Goal: Information Seeking & Learning: Find specific page/section

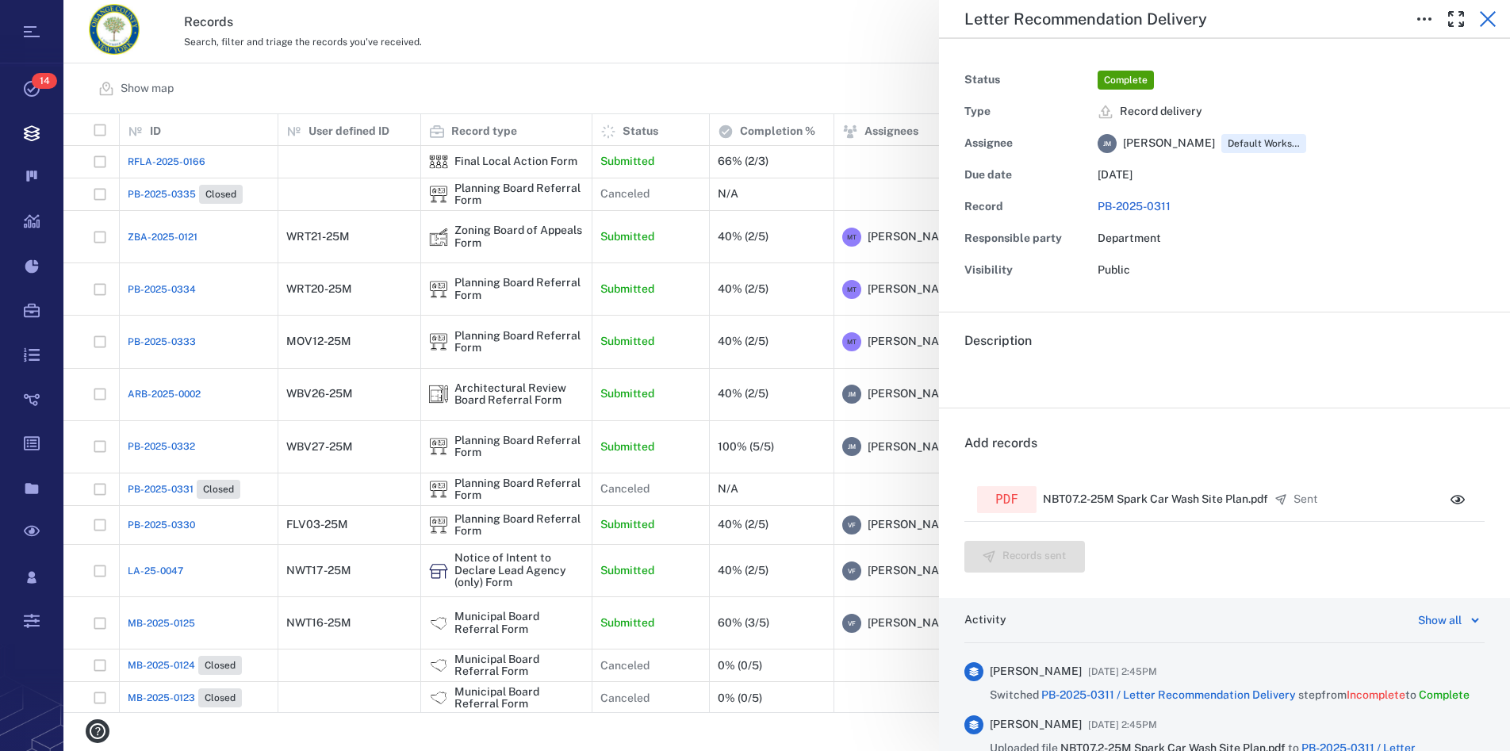
click at [1487, 14] on icon "button" at bounding box center [1487, 19] width 19 height 19
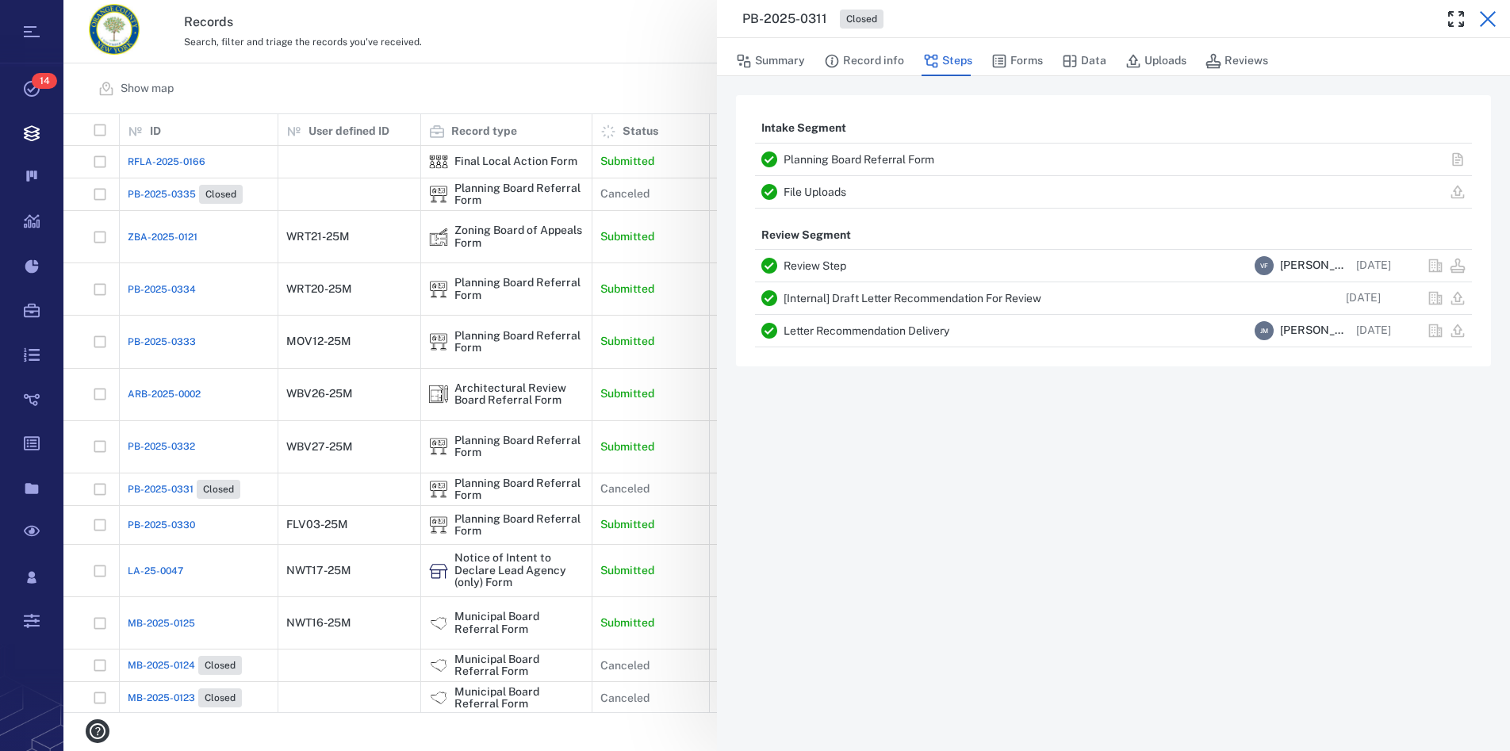
click at [1486, 15] on icon "button" at bounding box center [1487, 19] width 19 height 19
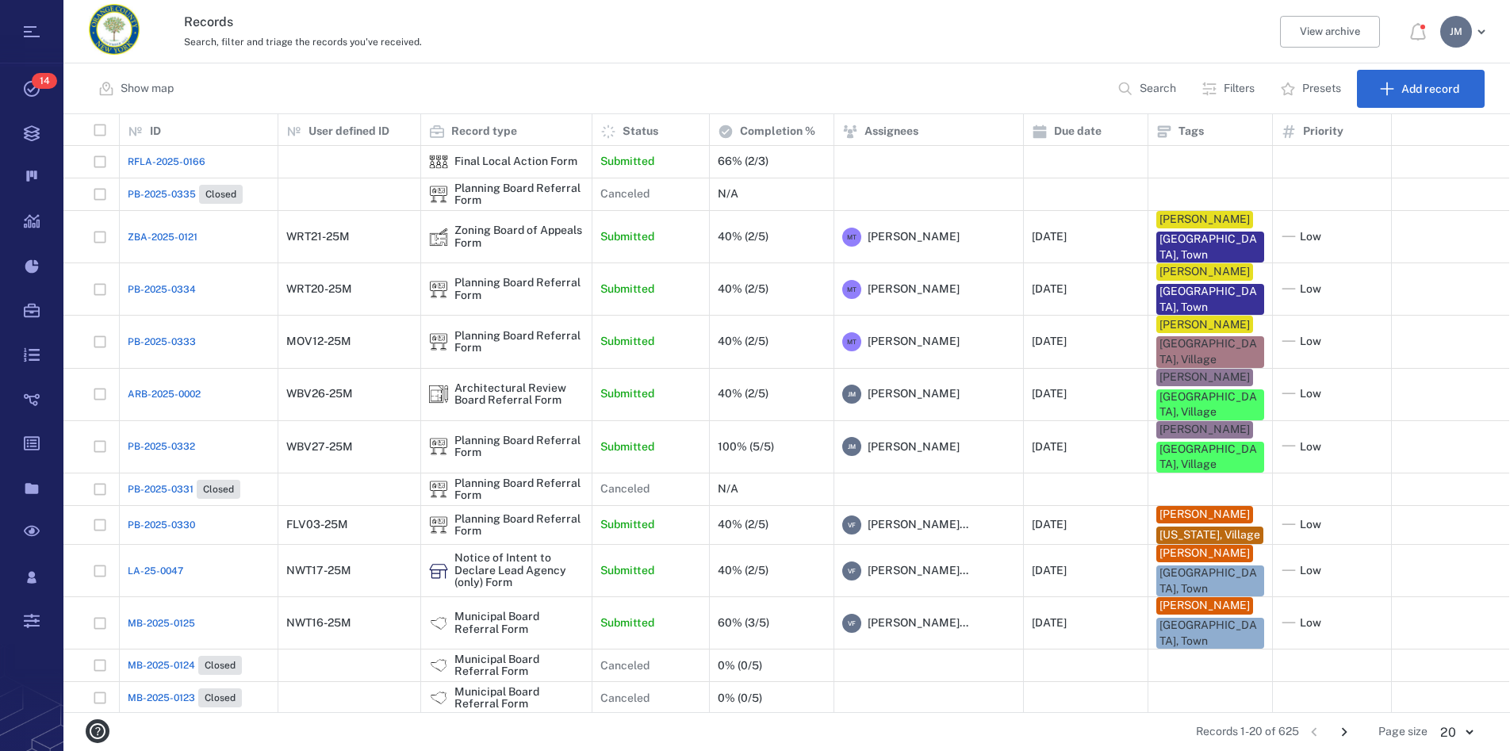
click at [1228, 90] on p "Filters" at bounding box center [1239, 89] width 31 height 16
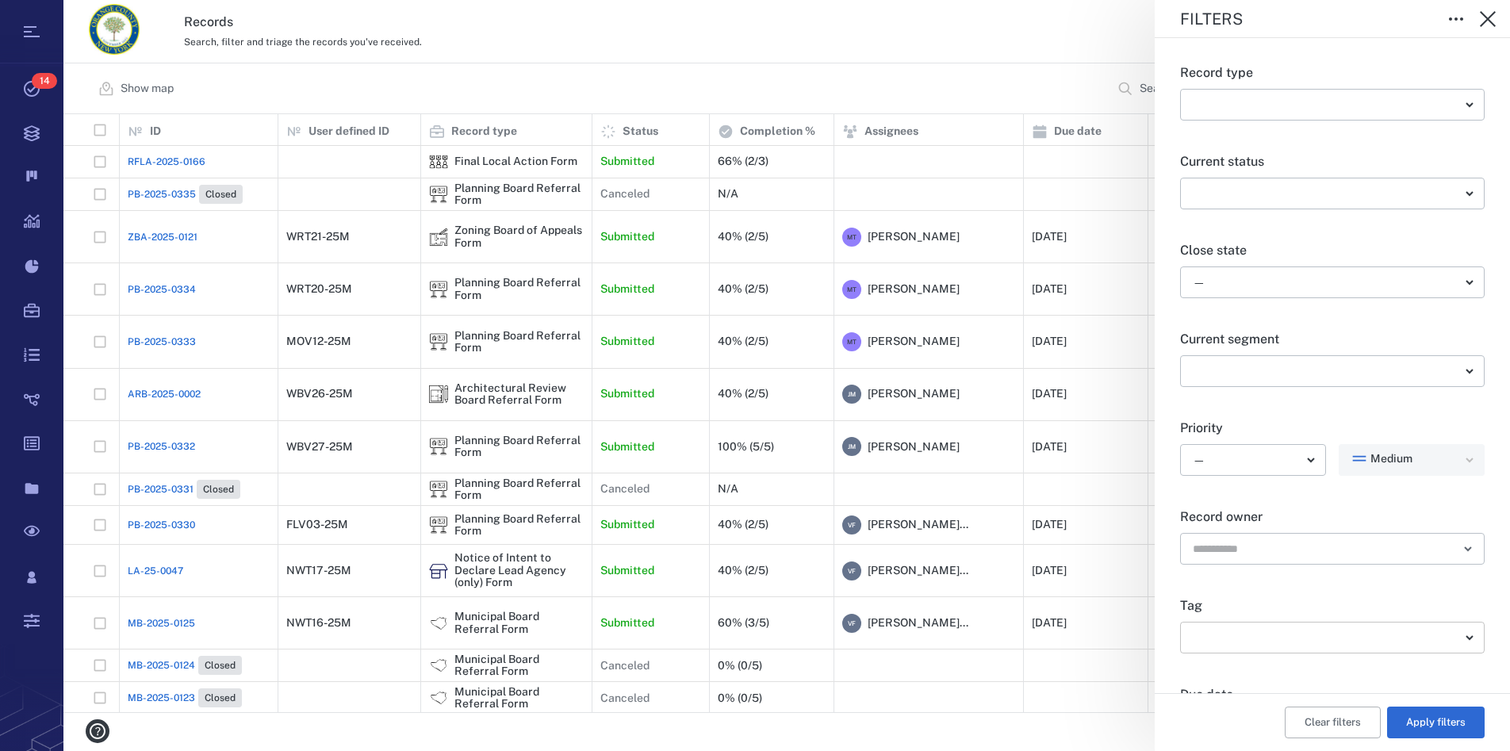
click at [1284, 636] on body "Tasks 14 Records Boards Dashboard Reports Record types Guide steps Rules Form b…" at bounding box center [755, 375] width 1510 height 751
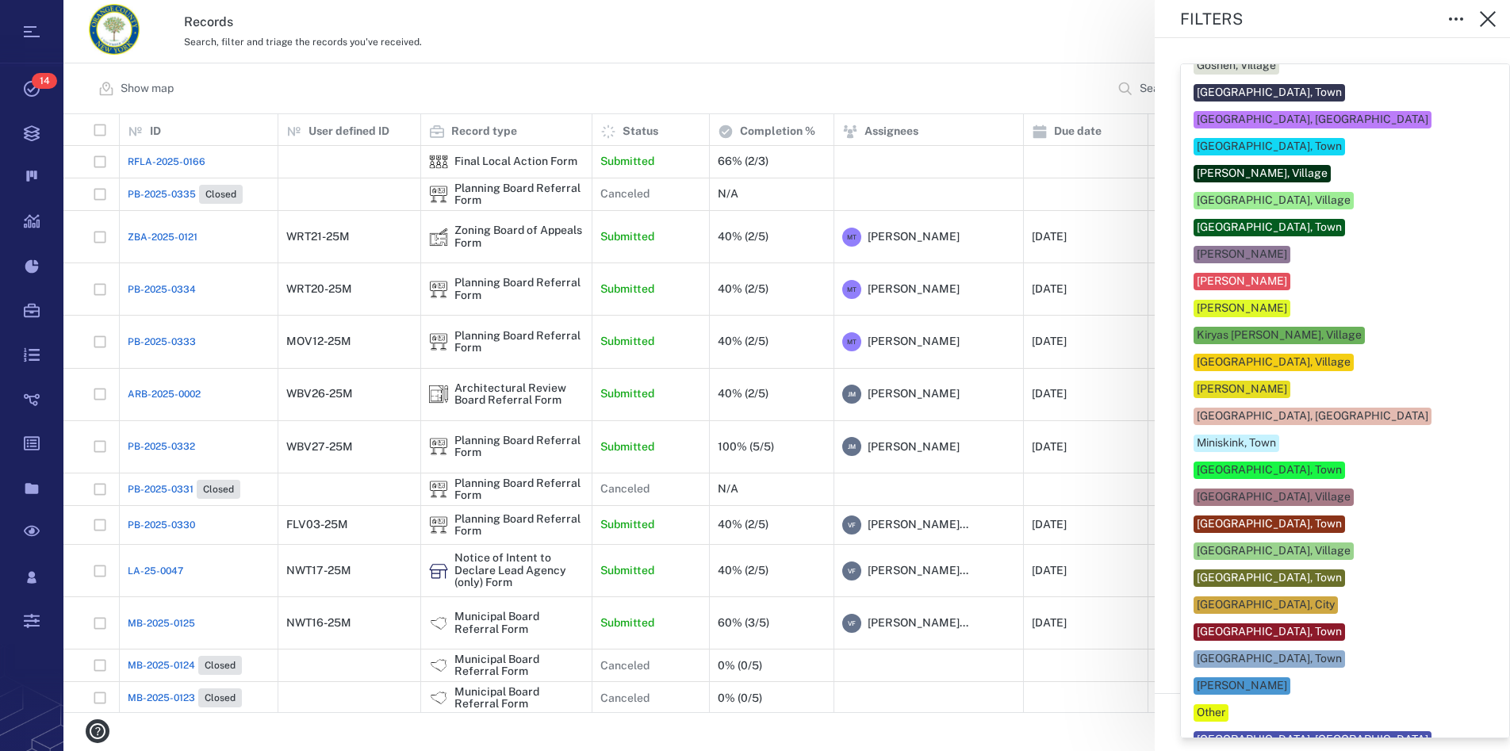
scroll to position [271, 0]
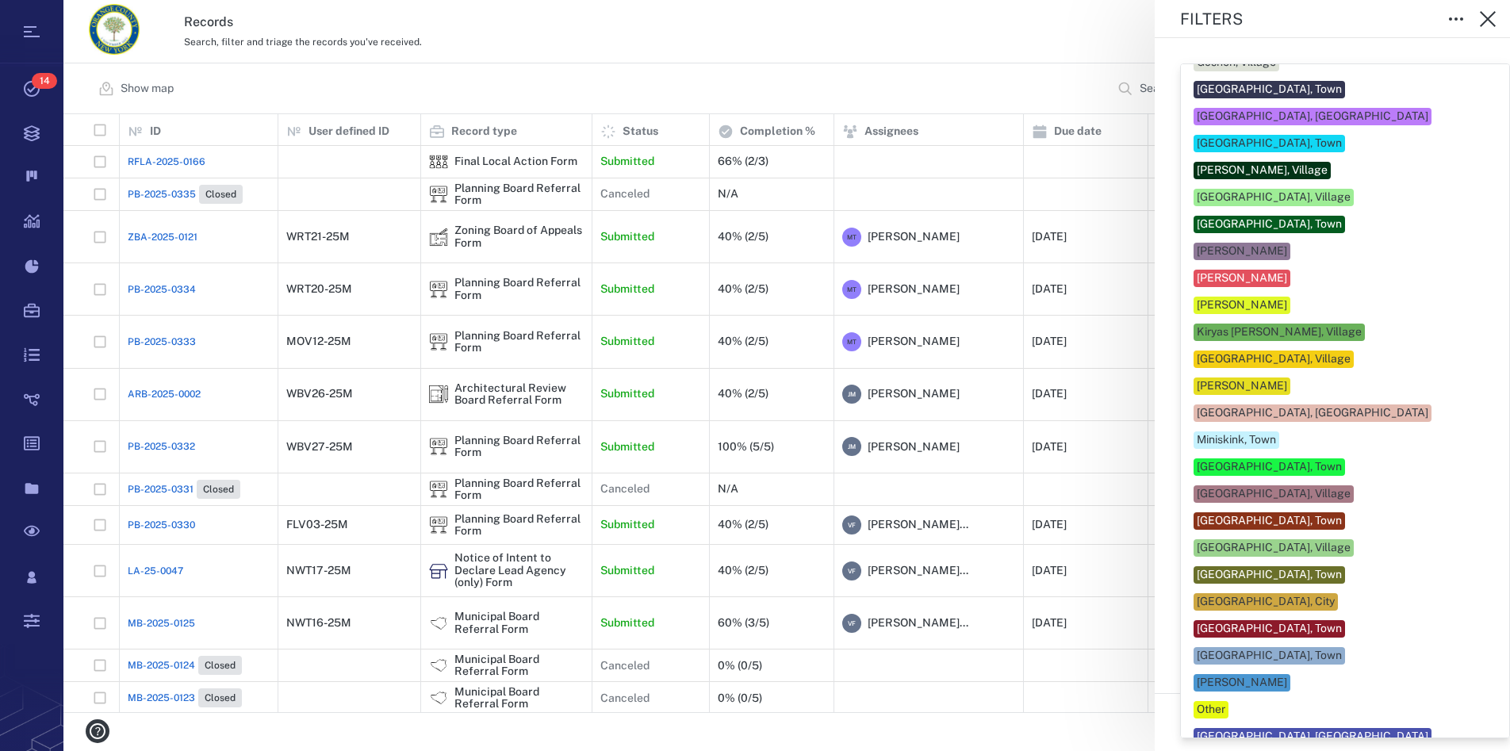
click at [1267, 621] on div "Newburgh, Town" at bounding box center [1269, 629] width 145 height 16
type input "**"
click at [1485, 393] on div at bounding box center [755, 375] width 1510 height 751
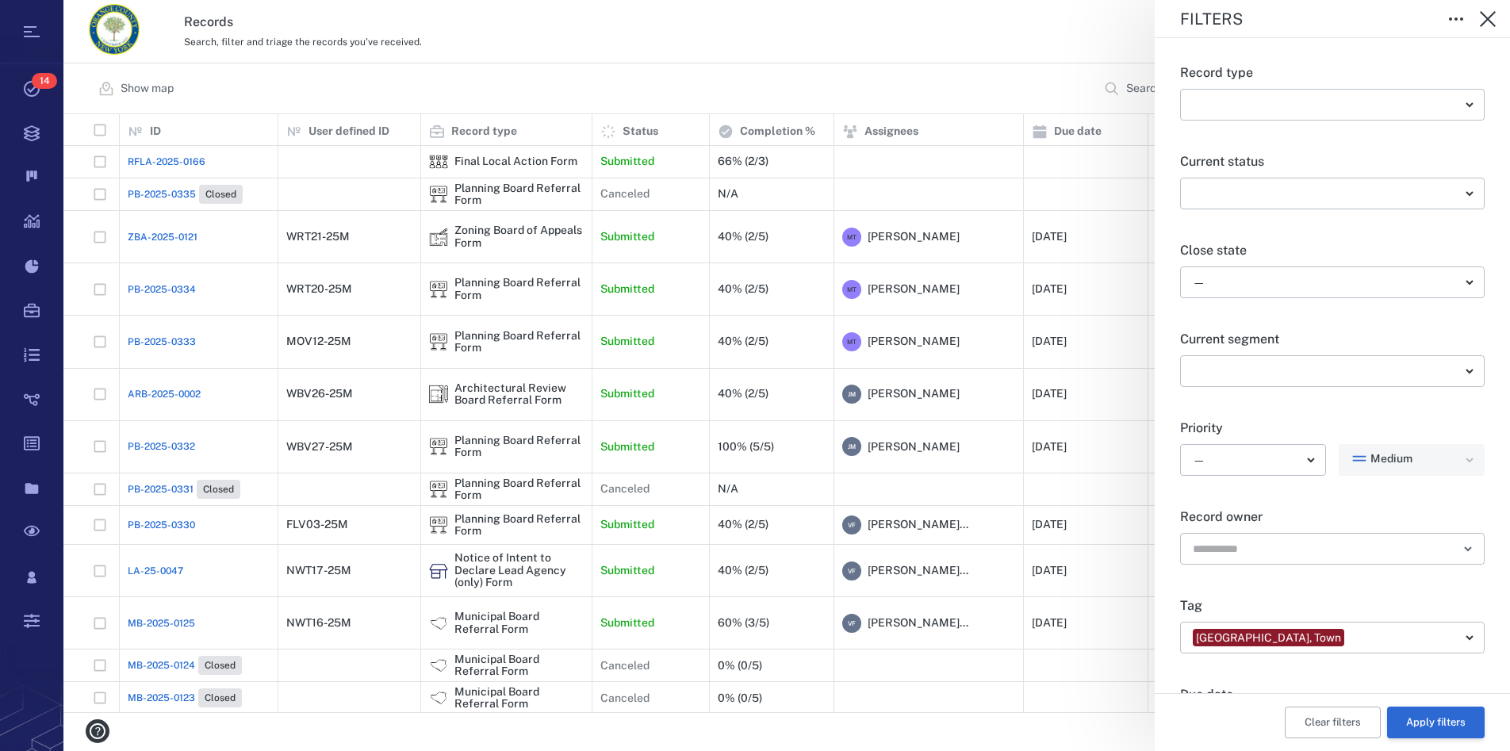
click at [1446, 718] on button "Apply filters" at bounding box center [1436, 723] width 98 height 32
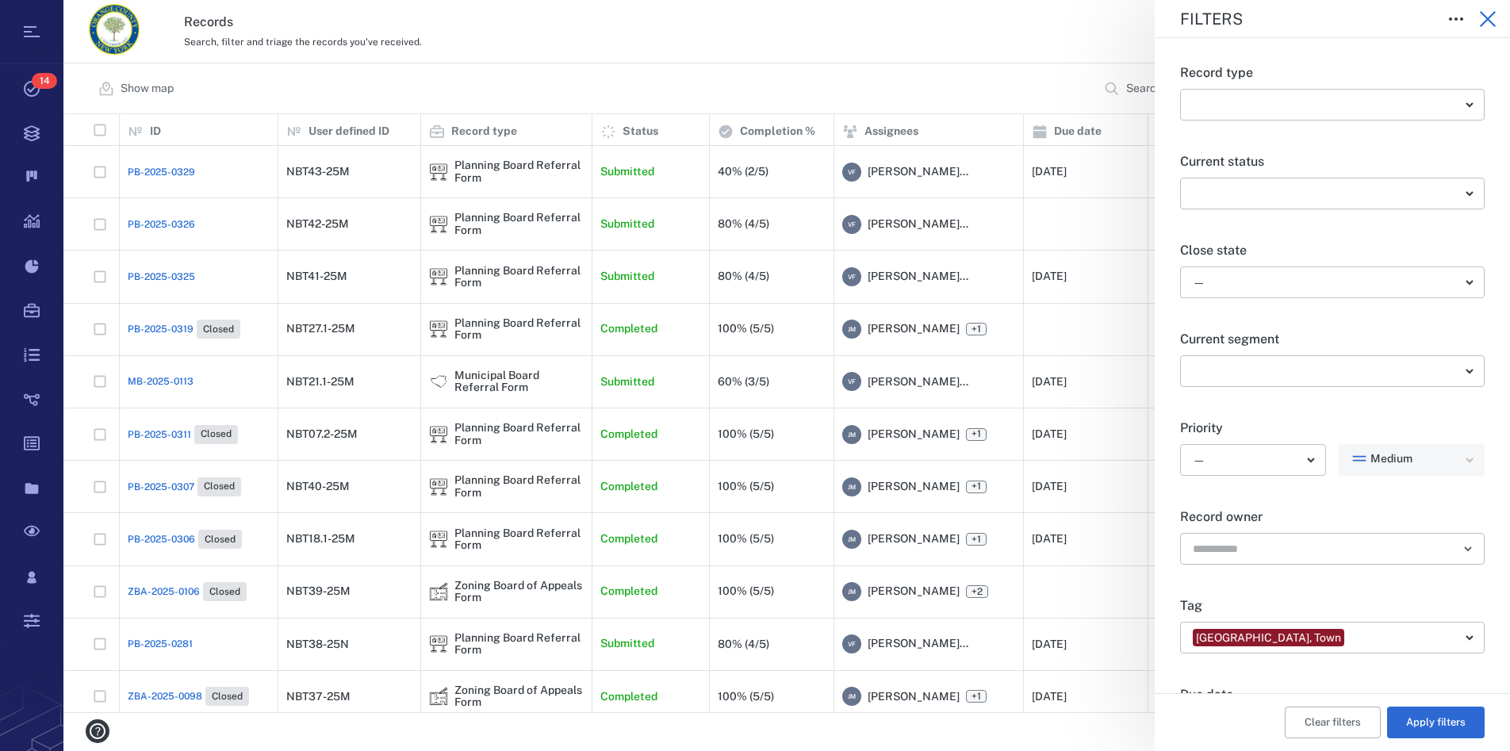
click at [1490, 16] on icon "button" at bounding box center [1488, 19] width 16 height 16
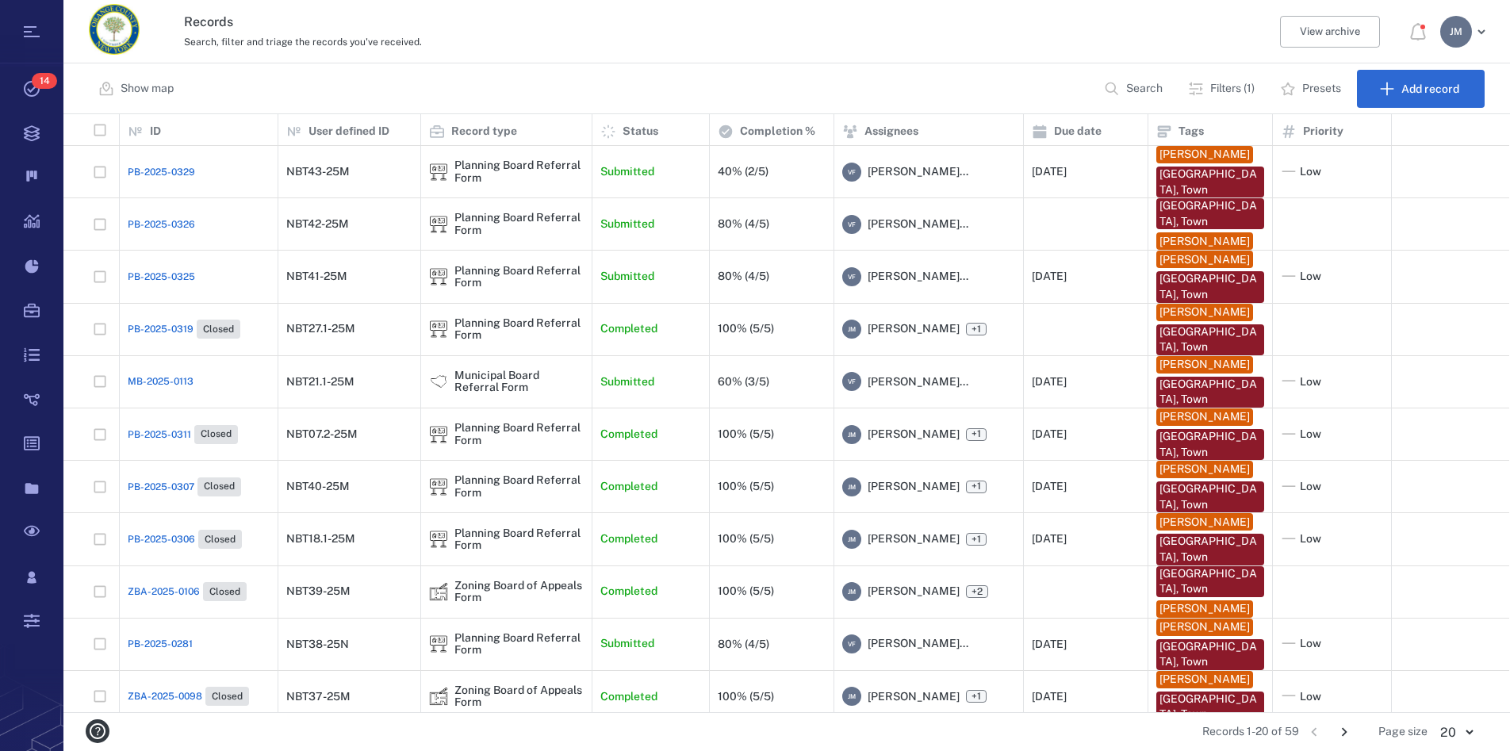
click at [1132, 89] on p "Search" at bounding box center [1144, 89] width 36 height 16
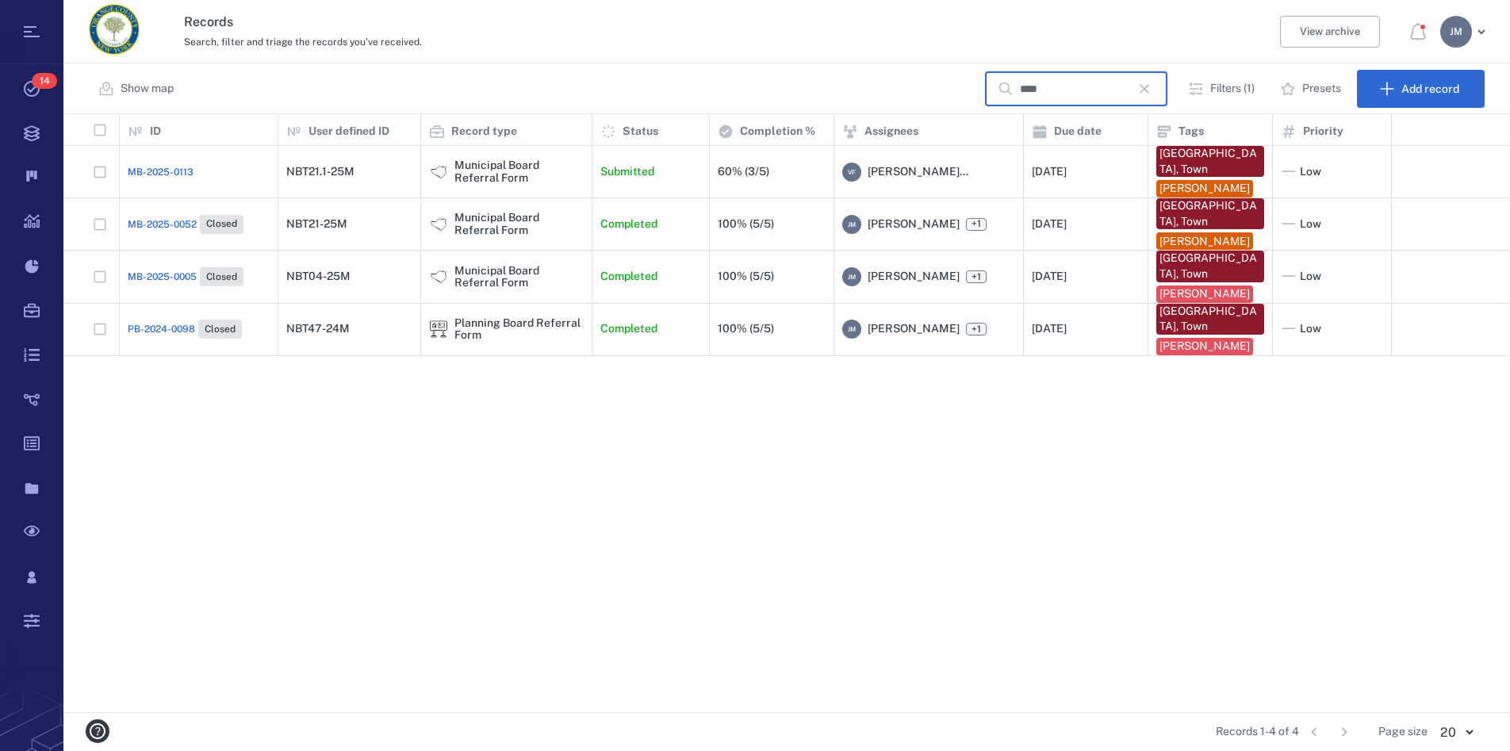
type input "****"
click at [485, 171] on div "Municipal Board Referral Form" at bounding box center [518, 171] width 129 height 25
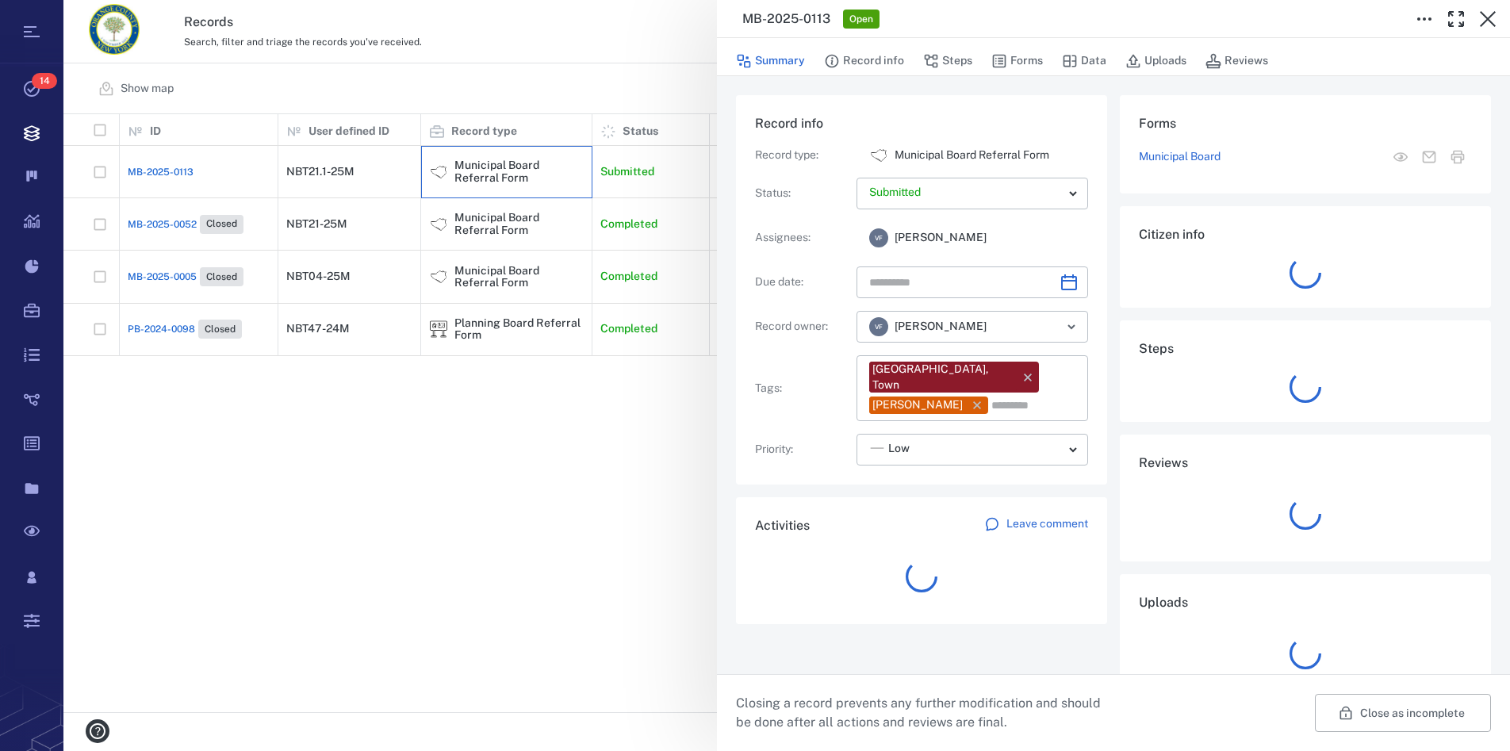
type input "**********"
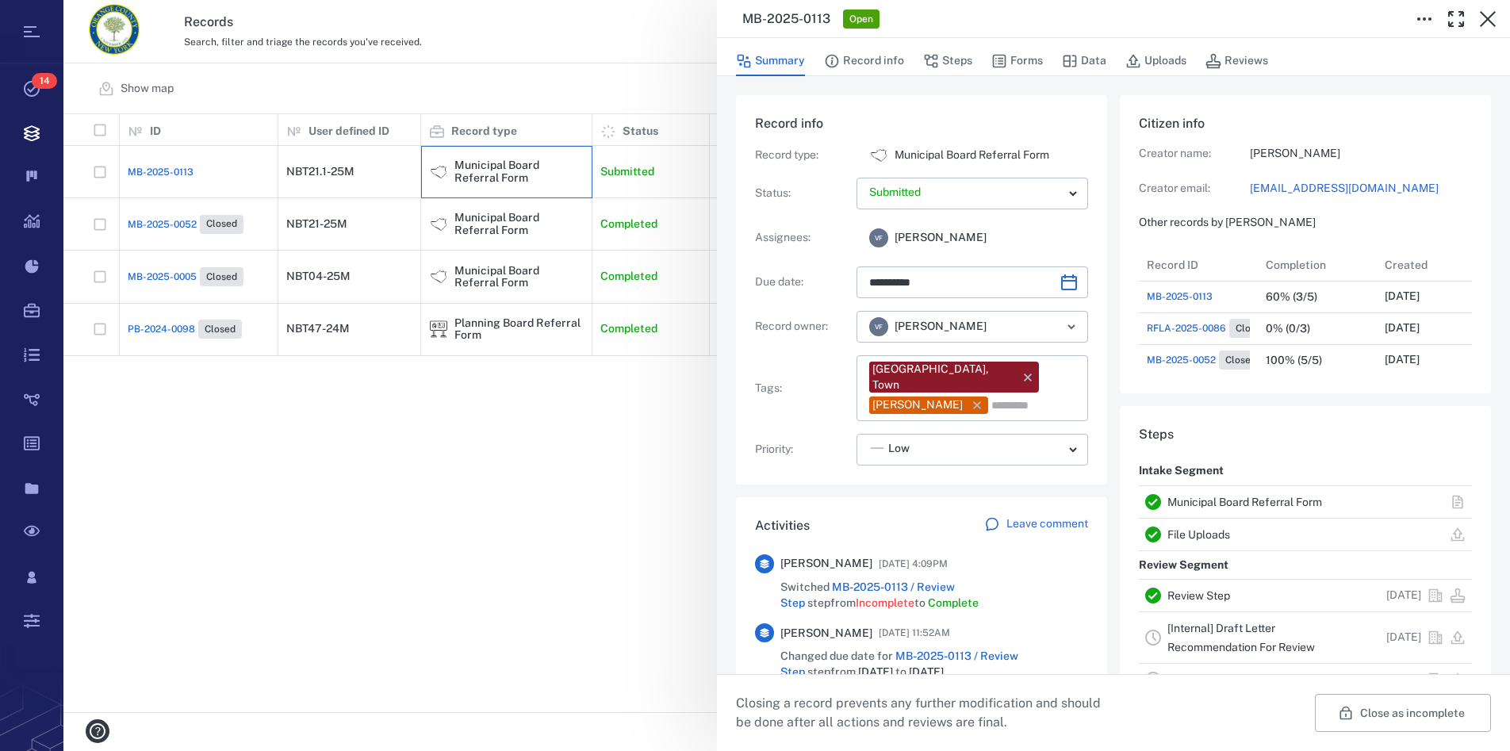
scroll to position [14, 15]
click at [1211, 503] on link "Municipal Board Referral Form" at bounding box center [1244, 502] width 155 height 13
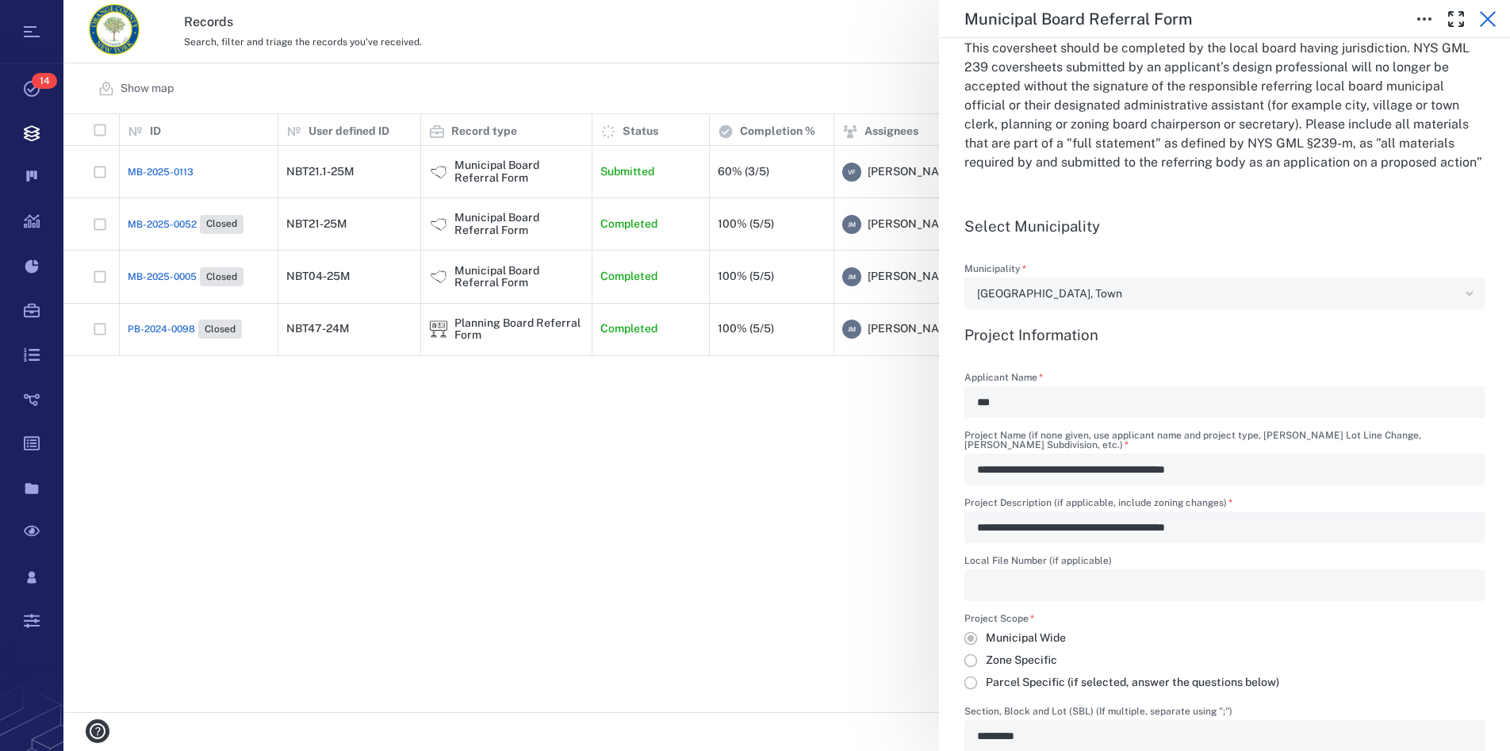
click at [1486, 13] on icon "button" at bounding box center [1487, 19] width 19 height 19
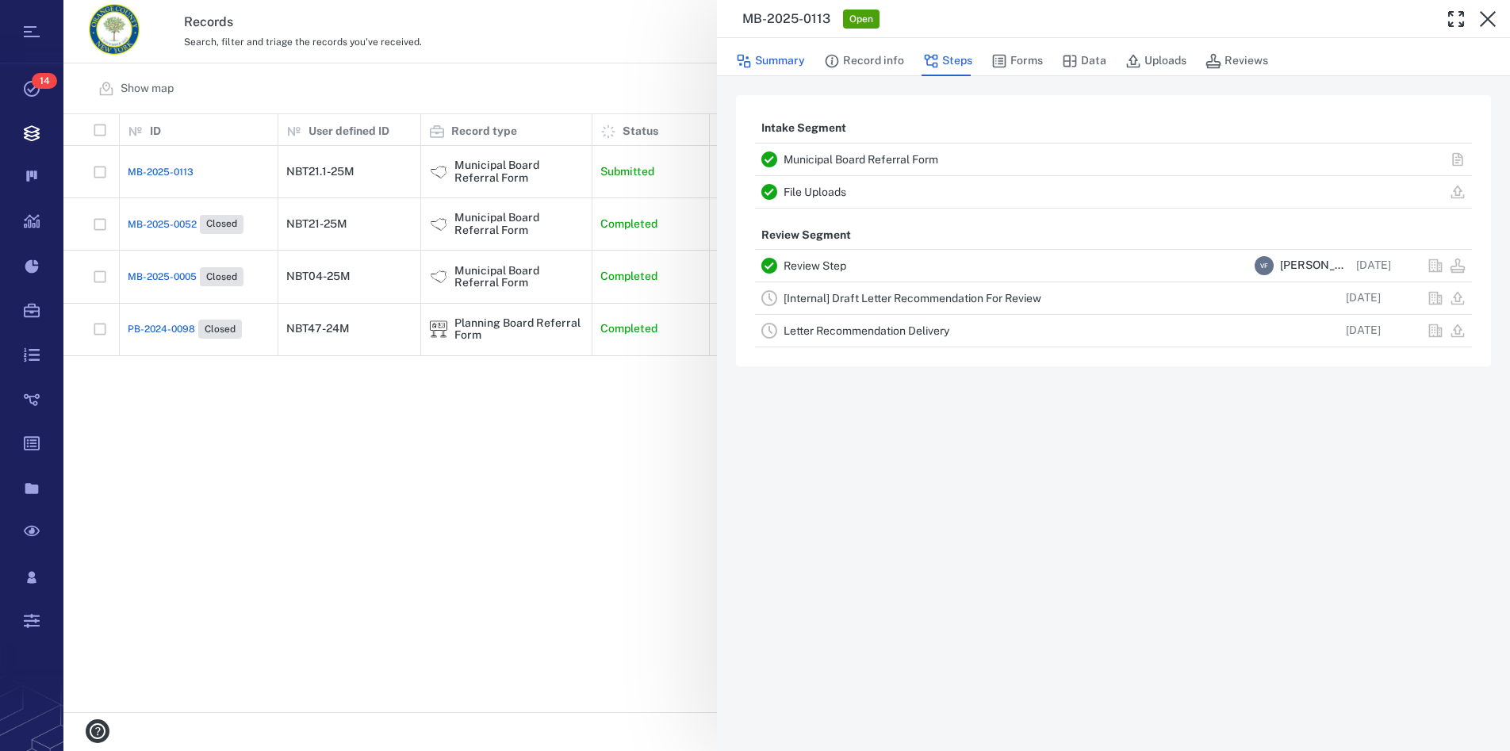
click at [780, 65] on button "Summary" at bounding box center [770, 61] width 69 height 30
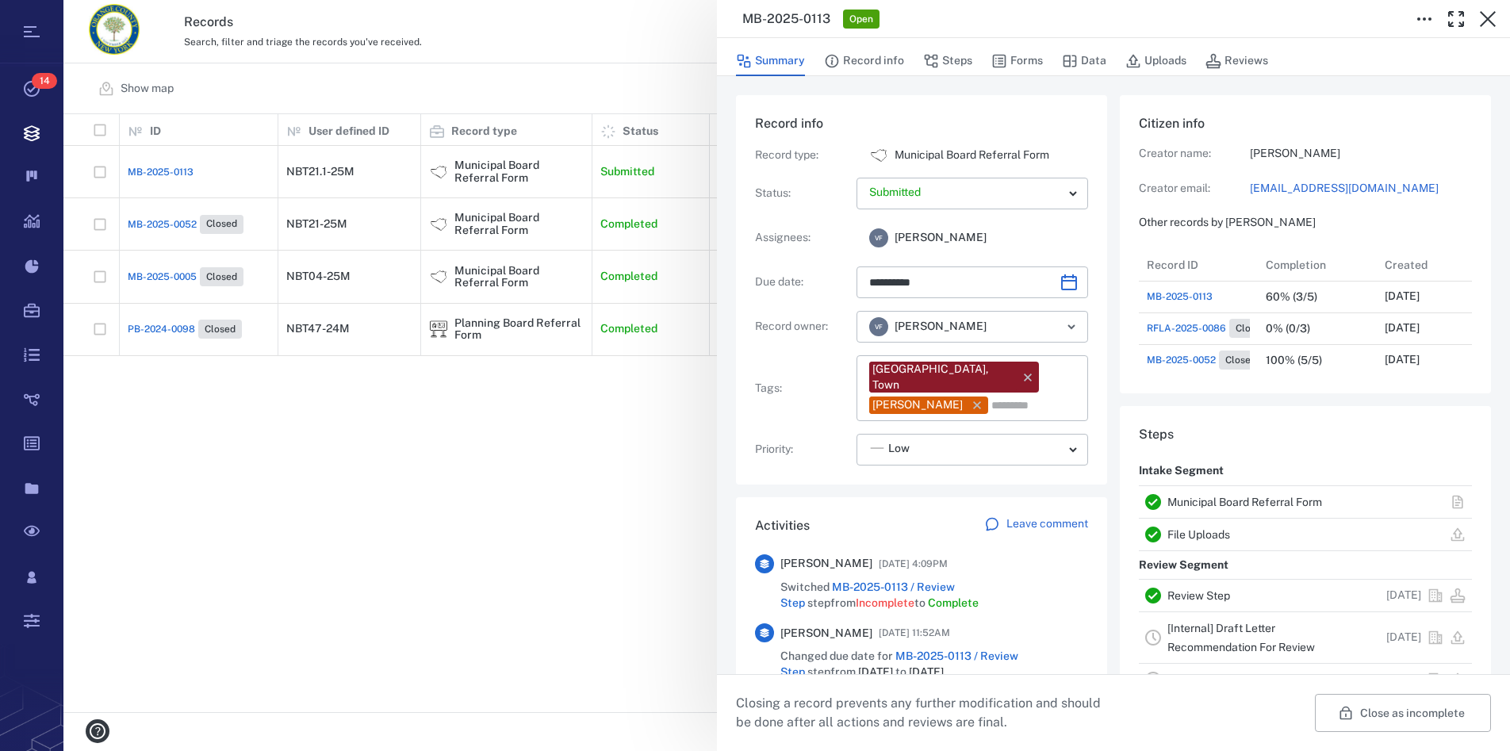
type input "**********"
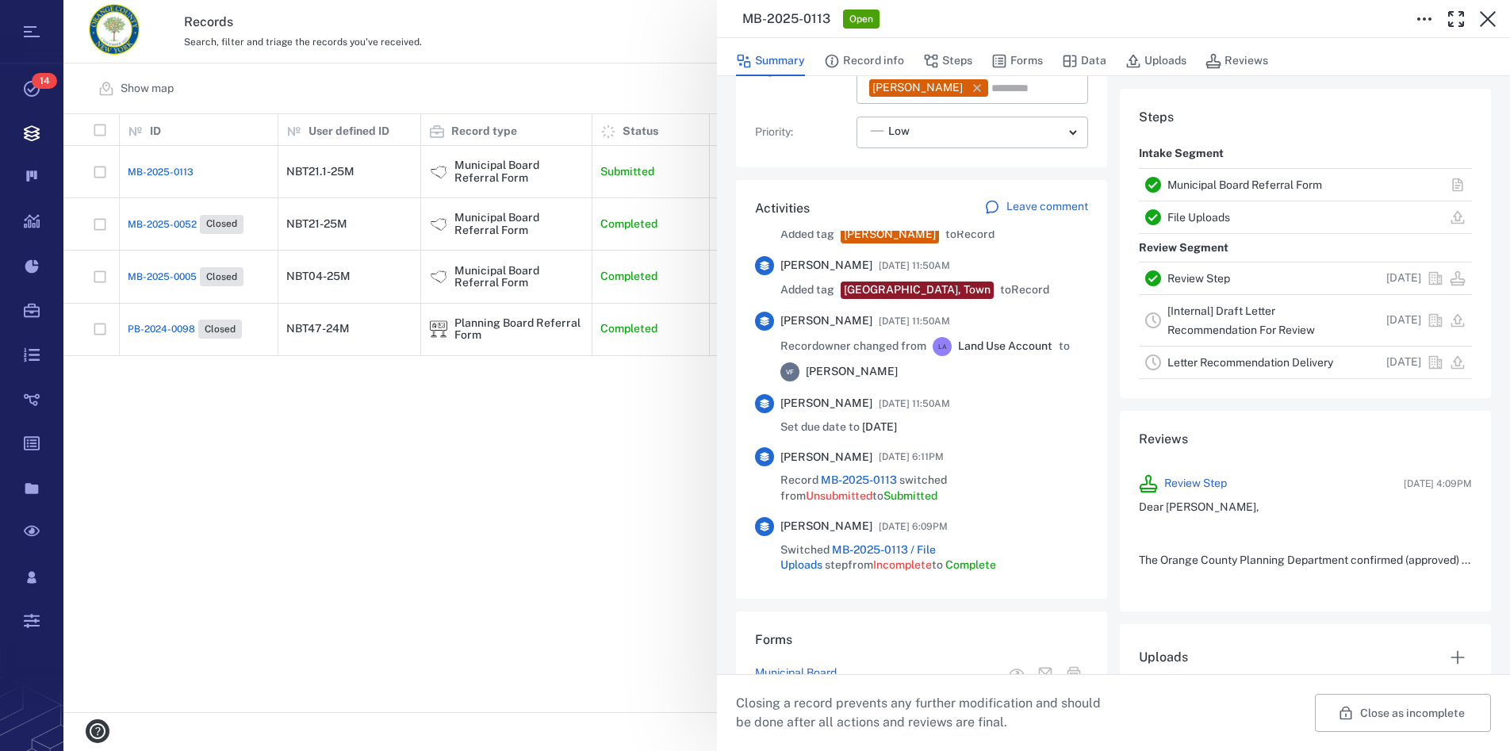
scroll to position [585, 1432]
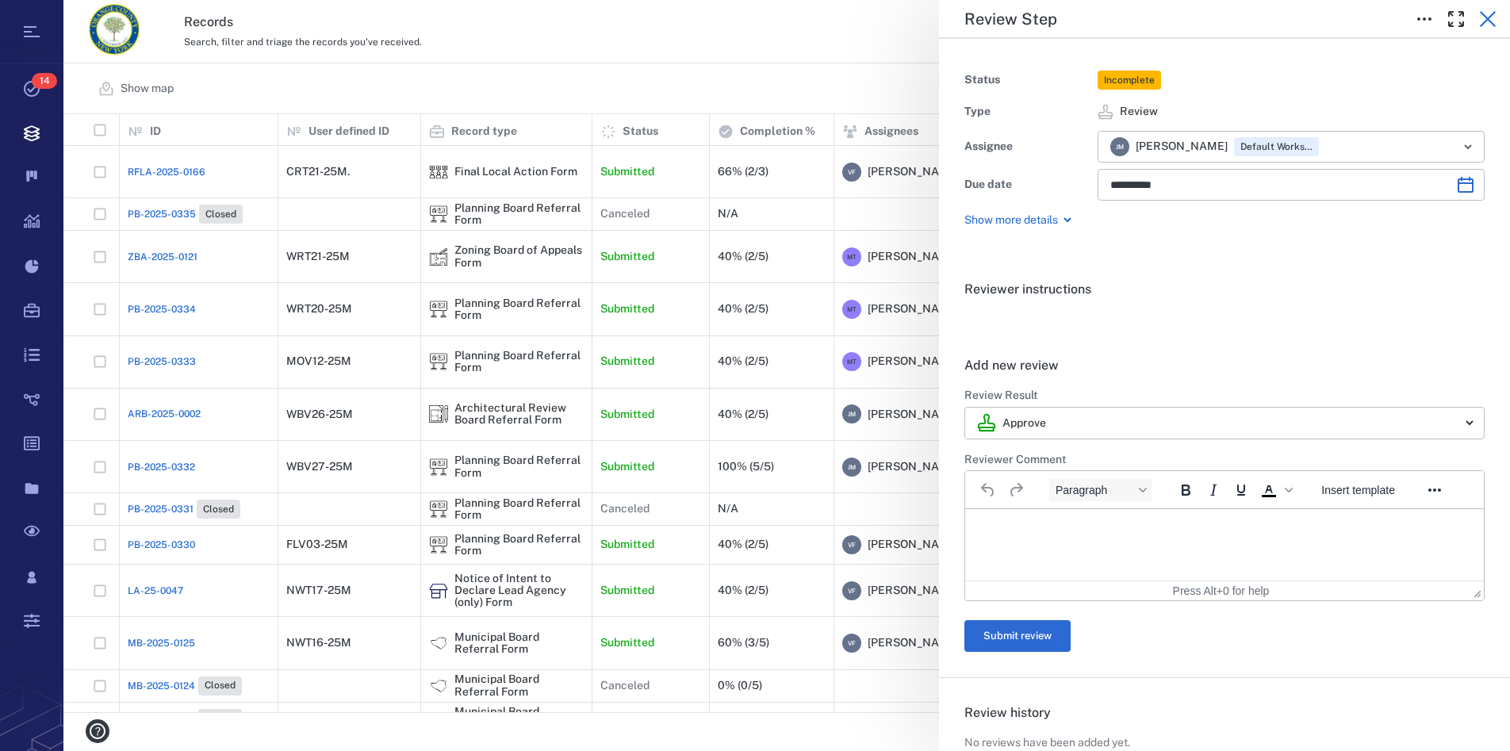
click at [1492, 18] on icon "button" at bounding box center [1487, 19] width 19 height 19
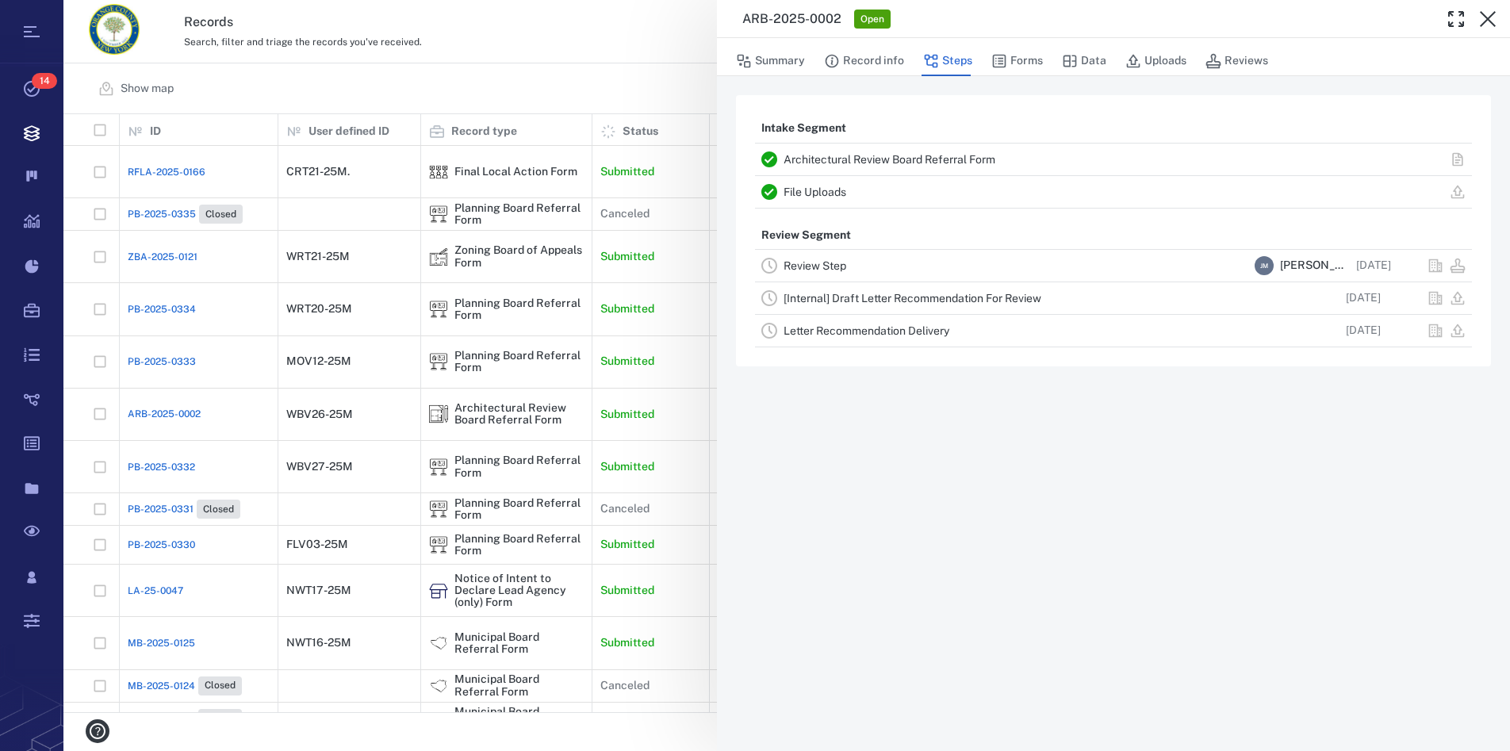
click at [868, 157] on link "Architectural Review Board Referral Form" at bounding box center [890, 159] width 212 height 13
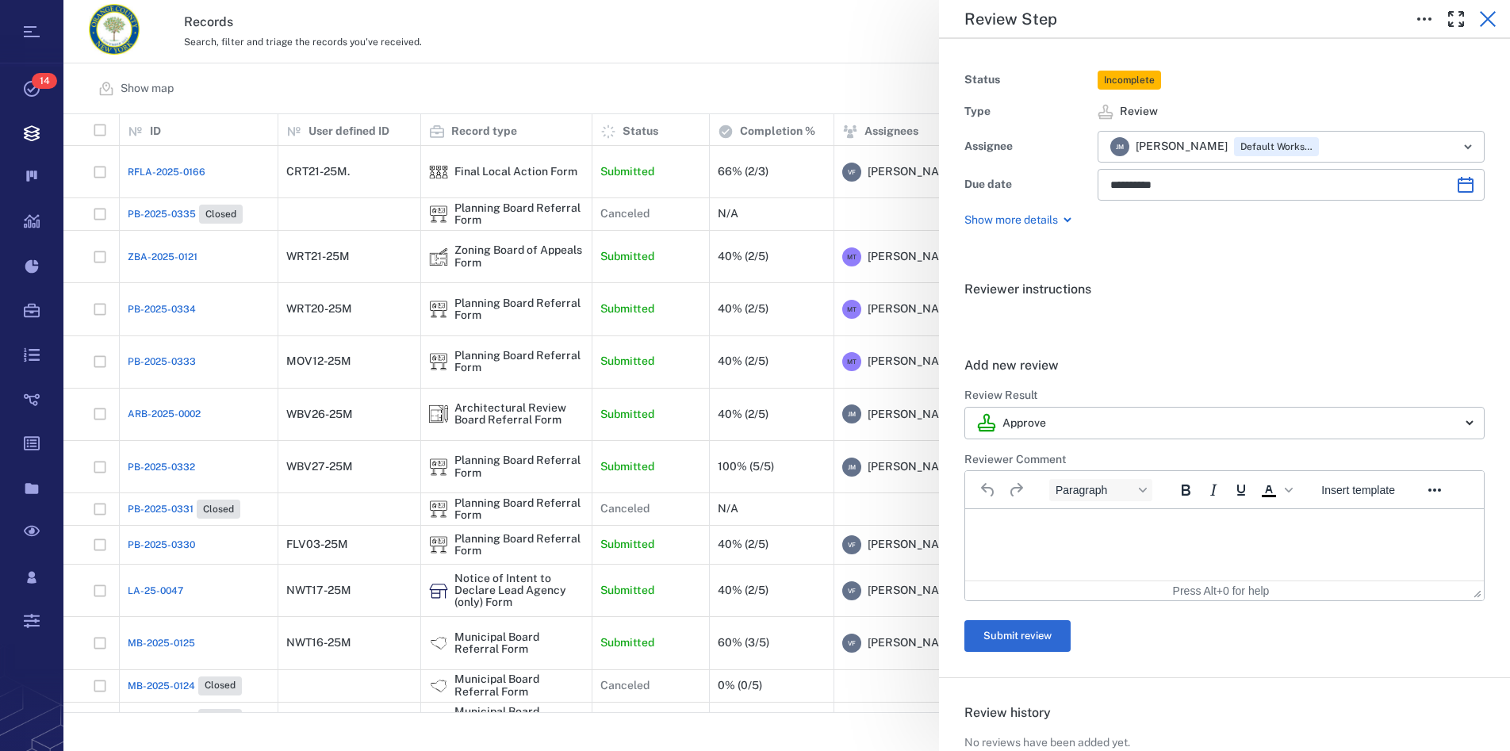
click at [1489, 24] on icon "button" at bounding box center [1487, 19] width 19 height 19
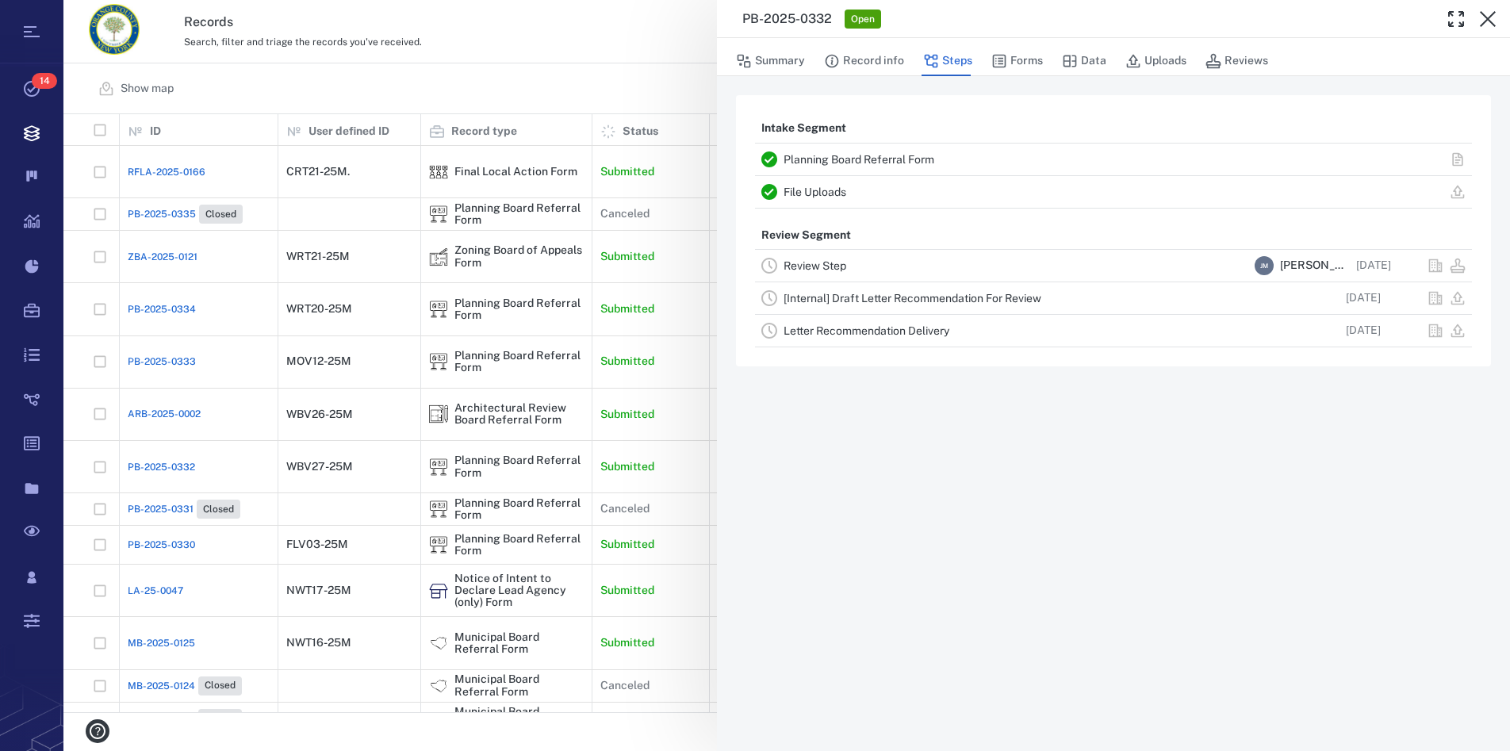
click at [860, 155] on link "Planning Board Referral Form" at bounding box center [859, 159] width 151 height 13
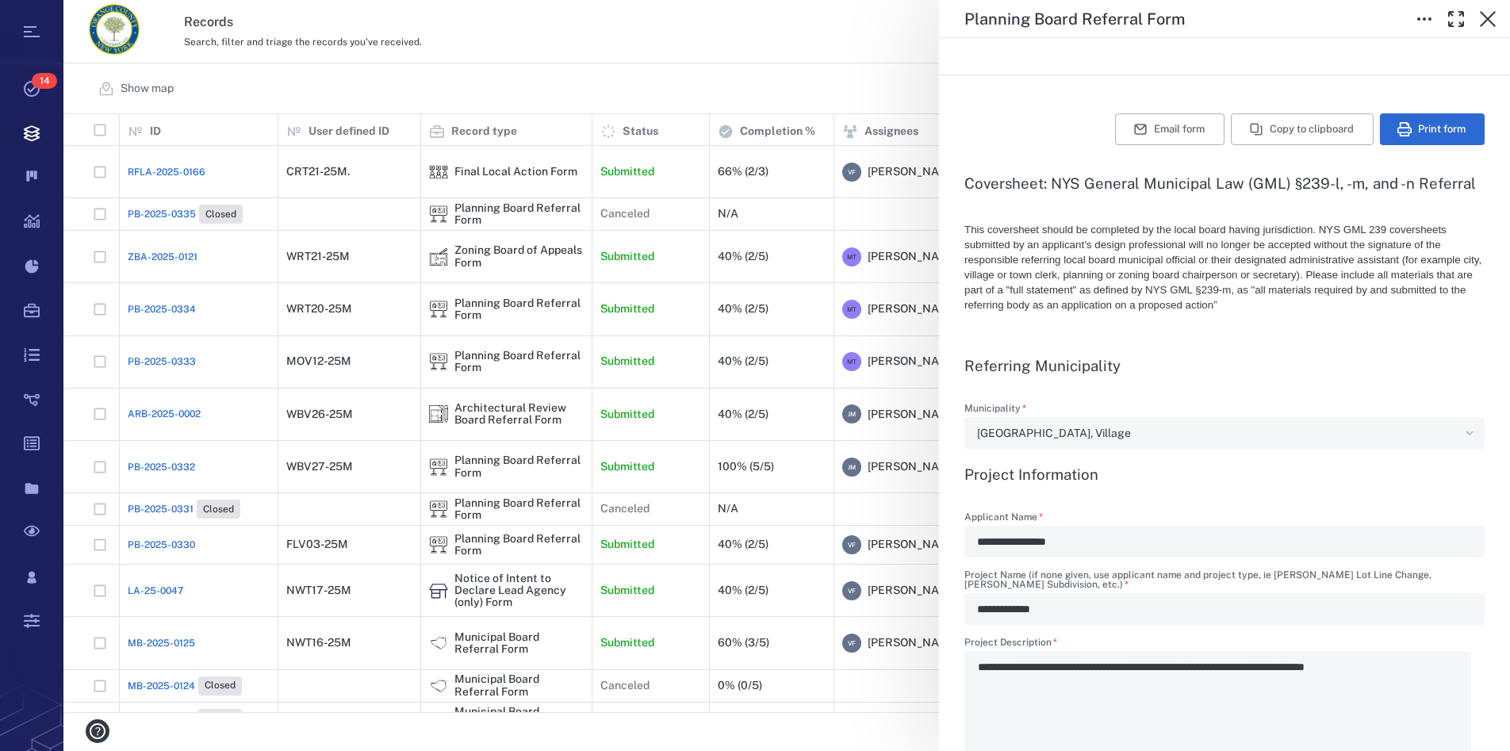
scroll to position [452, 0]
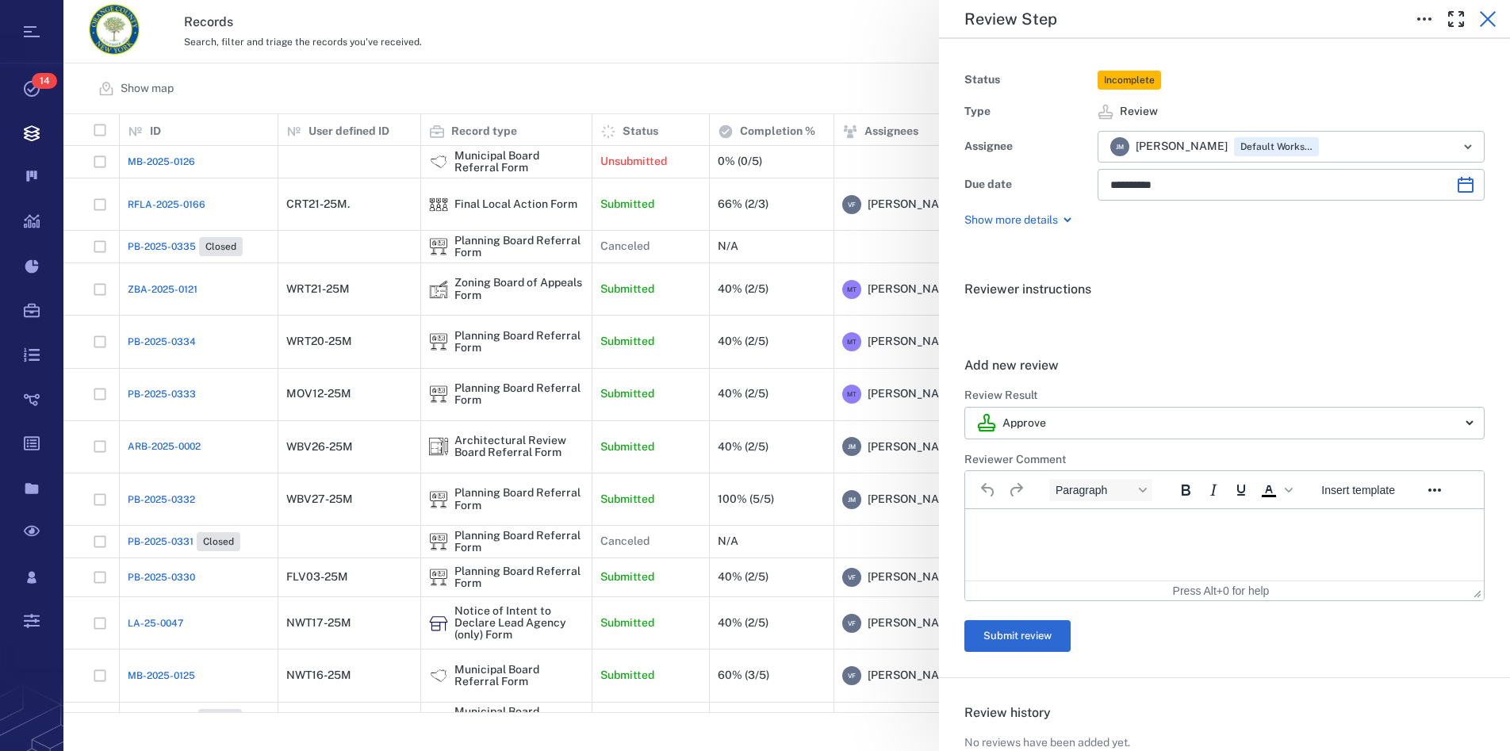
click at [1482, 18] on icon "button" at bounding box center [1487, 19] width 19 height 19
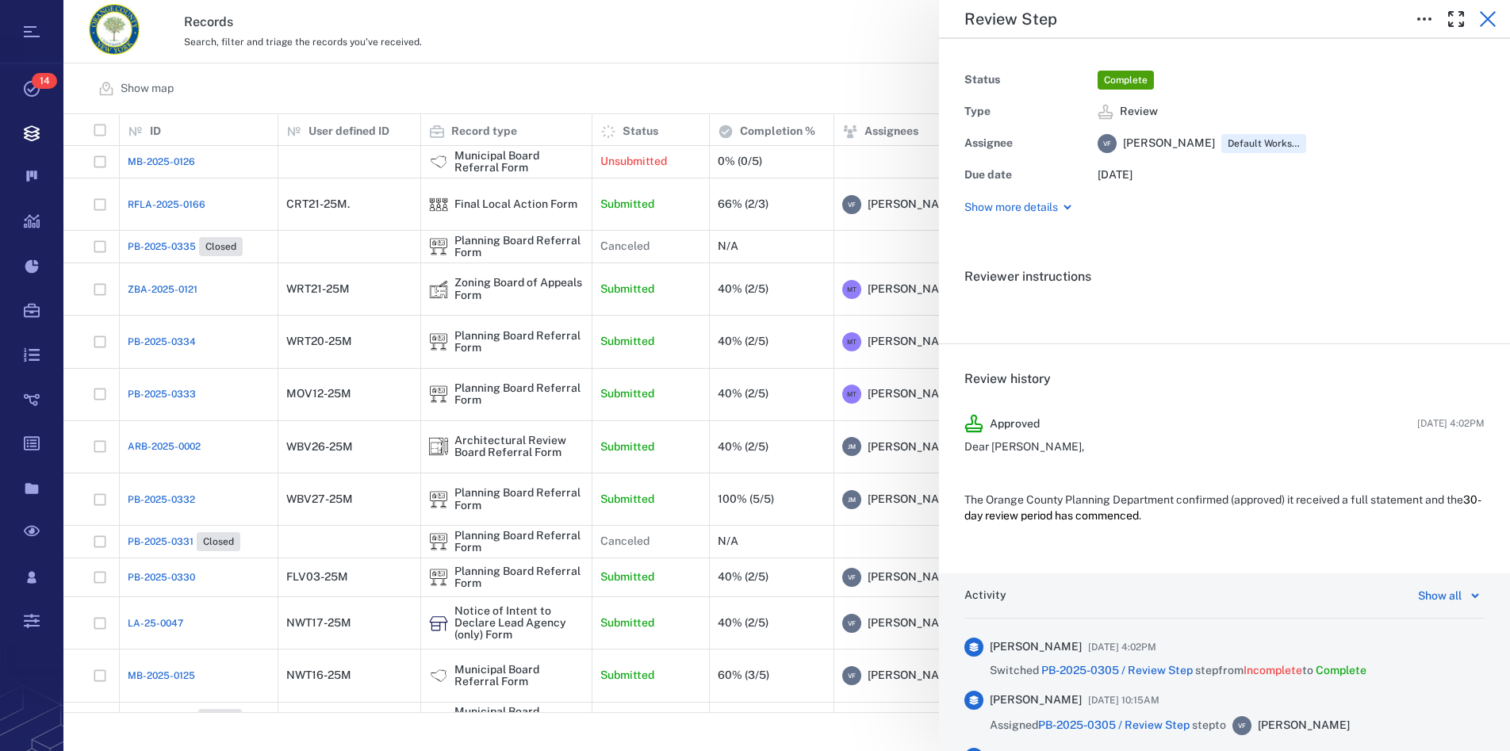
click at [1488, 23] on icon "button" at bounding box center [1487, 19] width 19 height 19
click at [1487, 23] on icon "button" at bounding box center [1487, 19] width 19 height 19
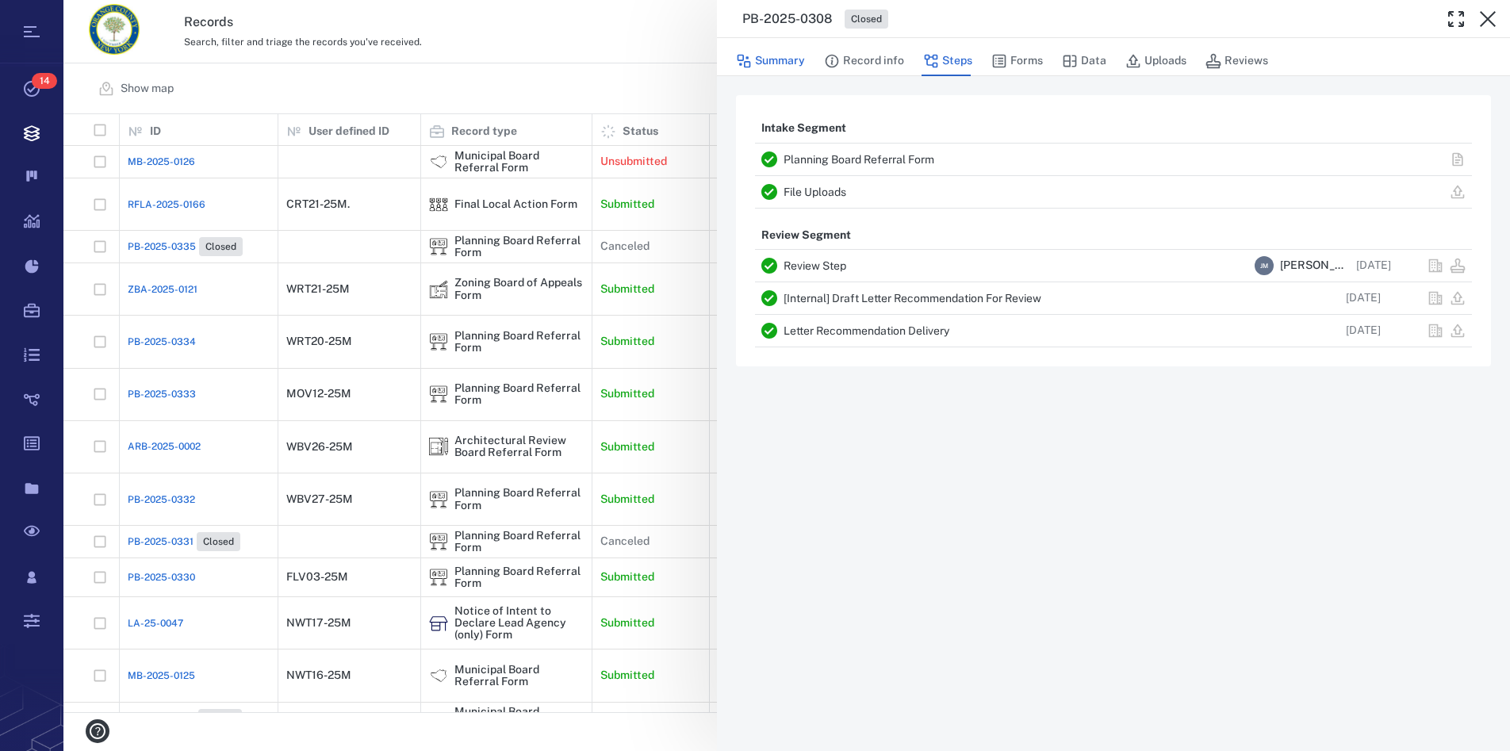
click at [787, 62] on button "Summary" at bounding box center [770, 61] width 69 height 30
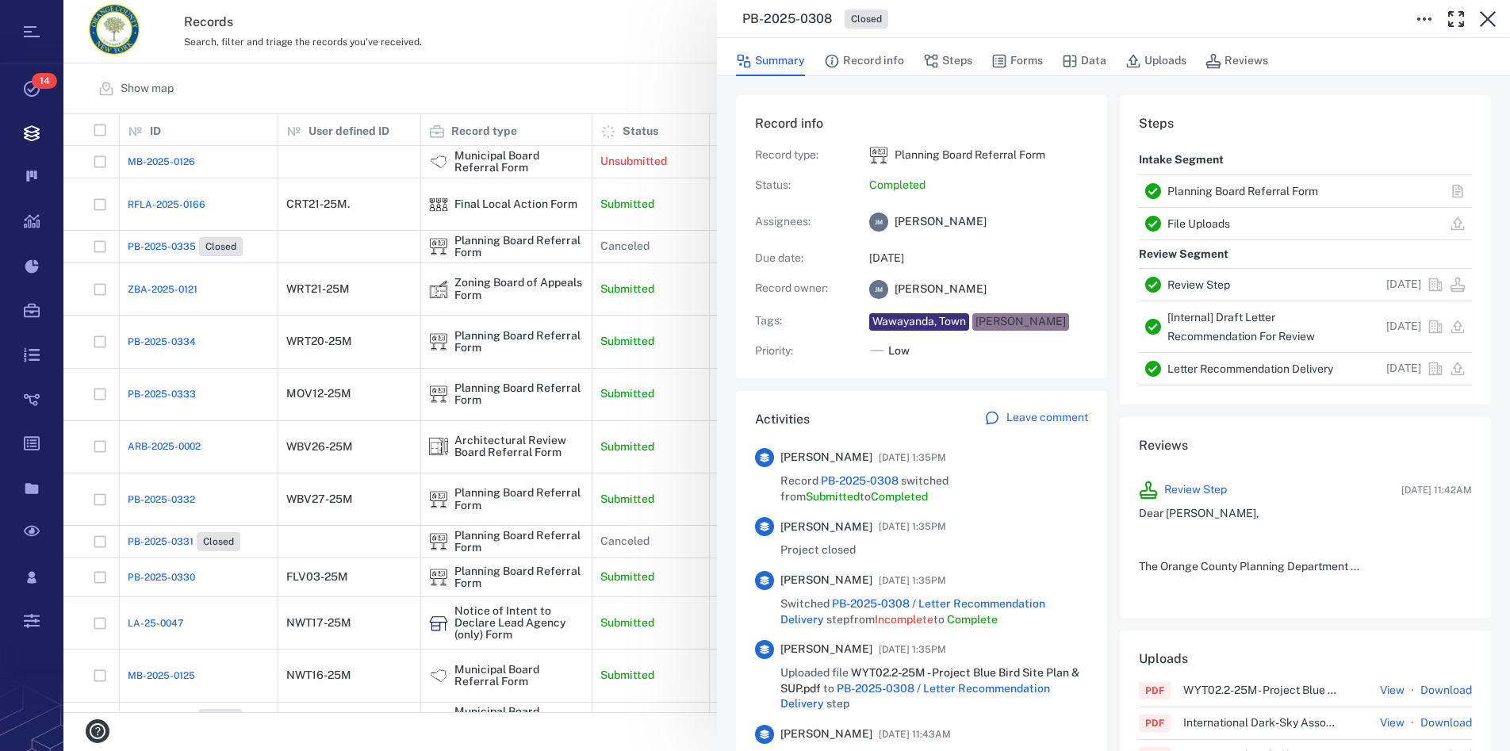
scroll to position [14, 14]
click at [1213, 188] on link "Planning Board Referral Form" at bounding box center [1242, 191] width 151 height 13
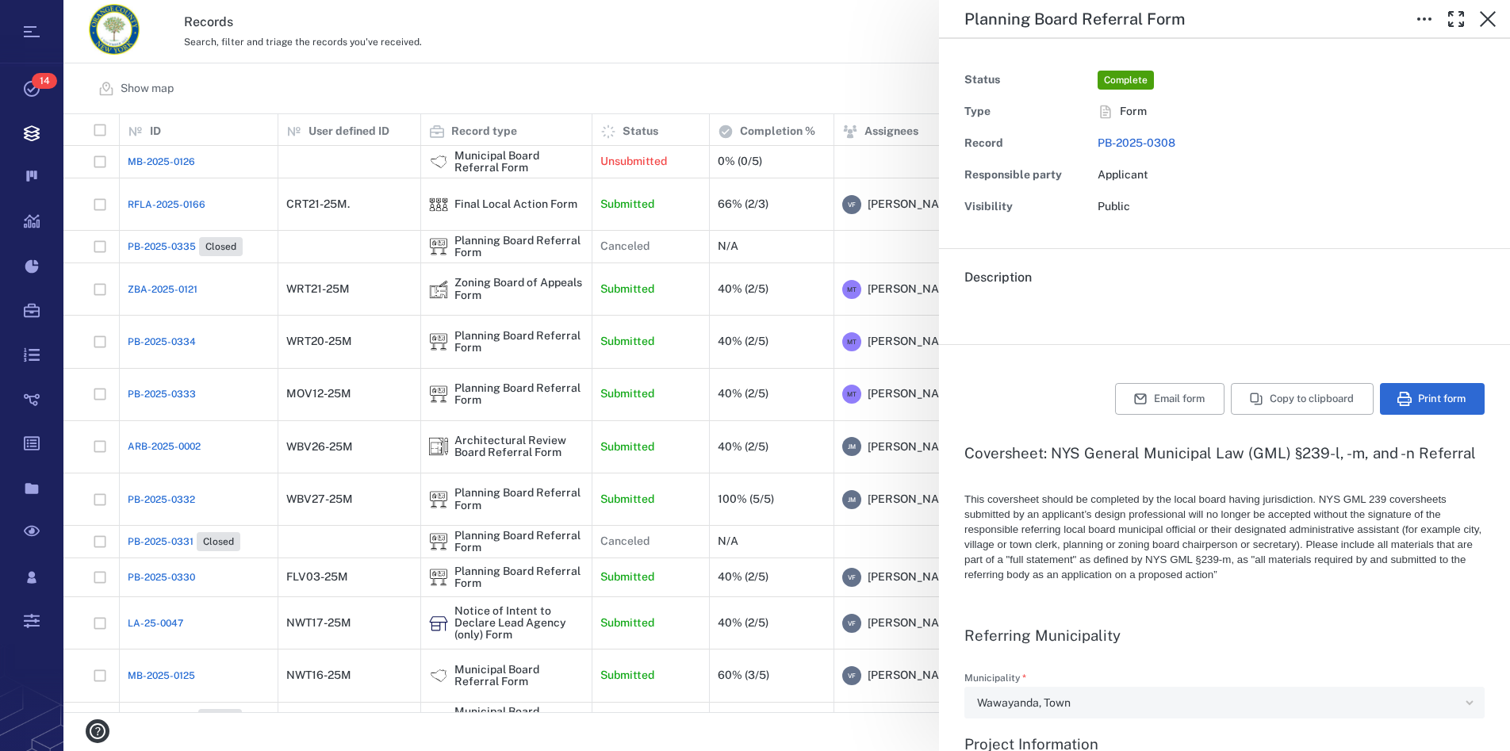
type textarea "*"
type input "**********"
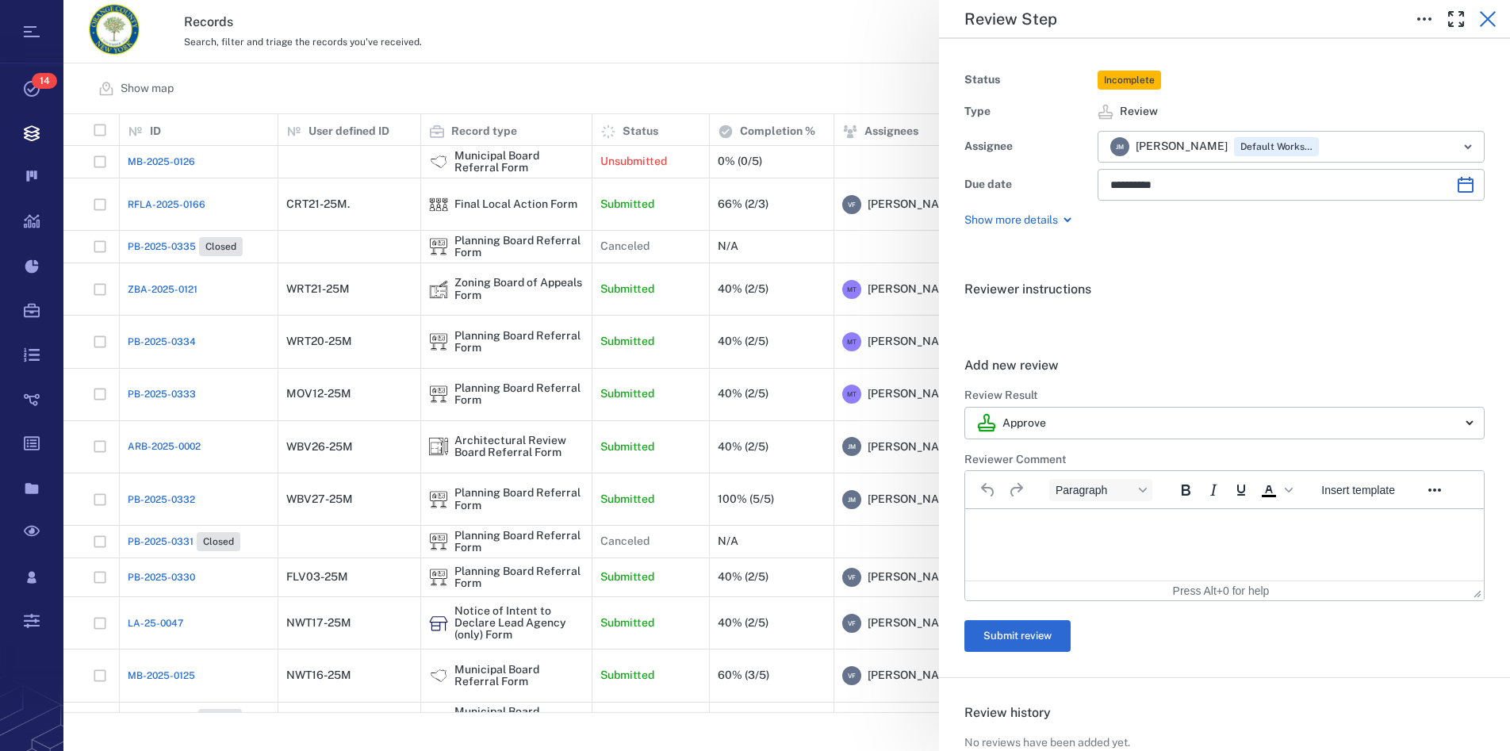
click at [1491, 15] on icon "button" at bounding box center [1488, 19] width 16 height 16
click at [1493, 19] on icon "button" at bounding box center [1487, 19] width 19 height 19
click at [1489, 18] on icon "button" at bounding box center [1488, 19] width 16 height 16
click at [1482, 17] on icon "button" at bounding box center [1487, 19] width 19 height 19
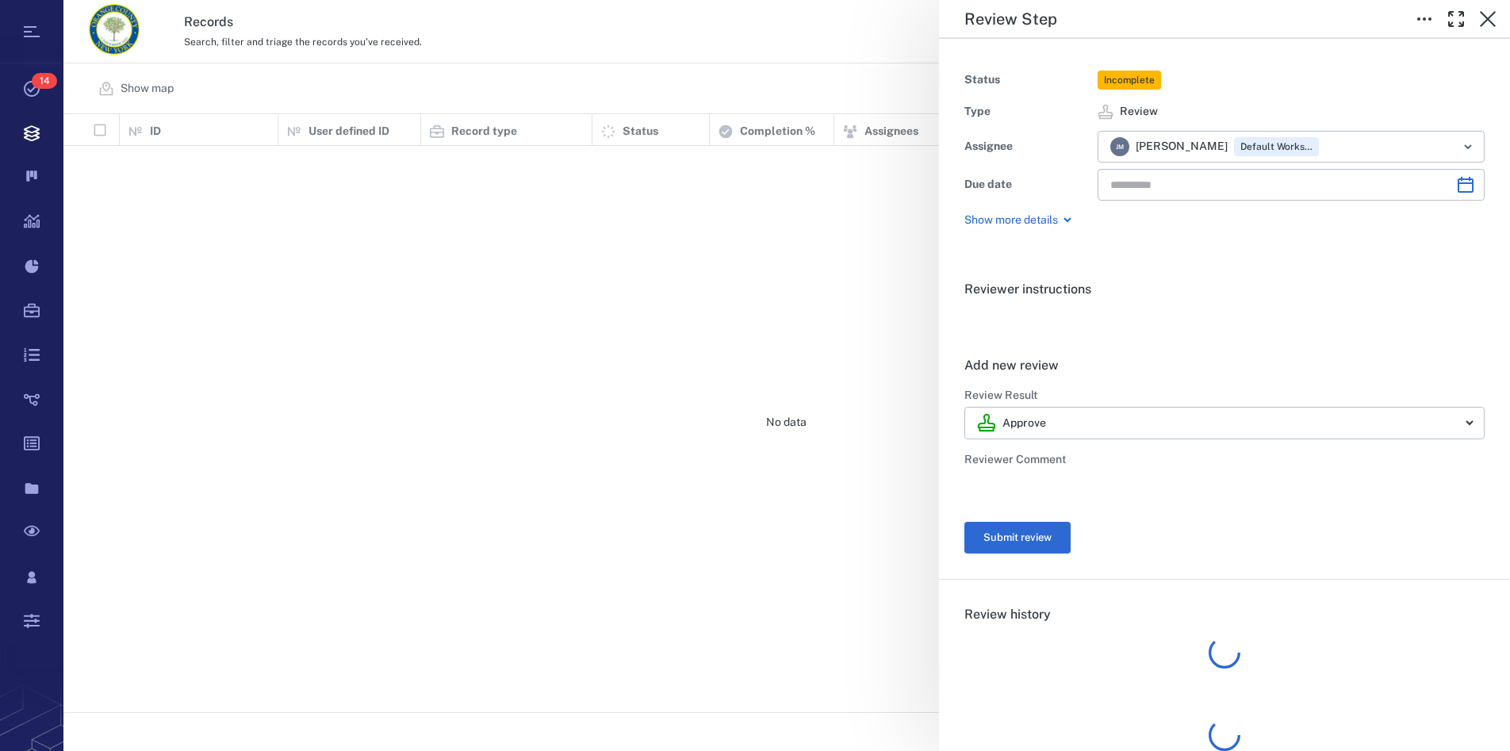
type input "**********"
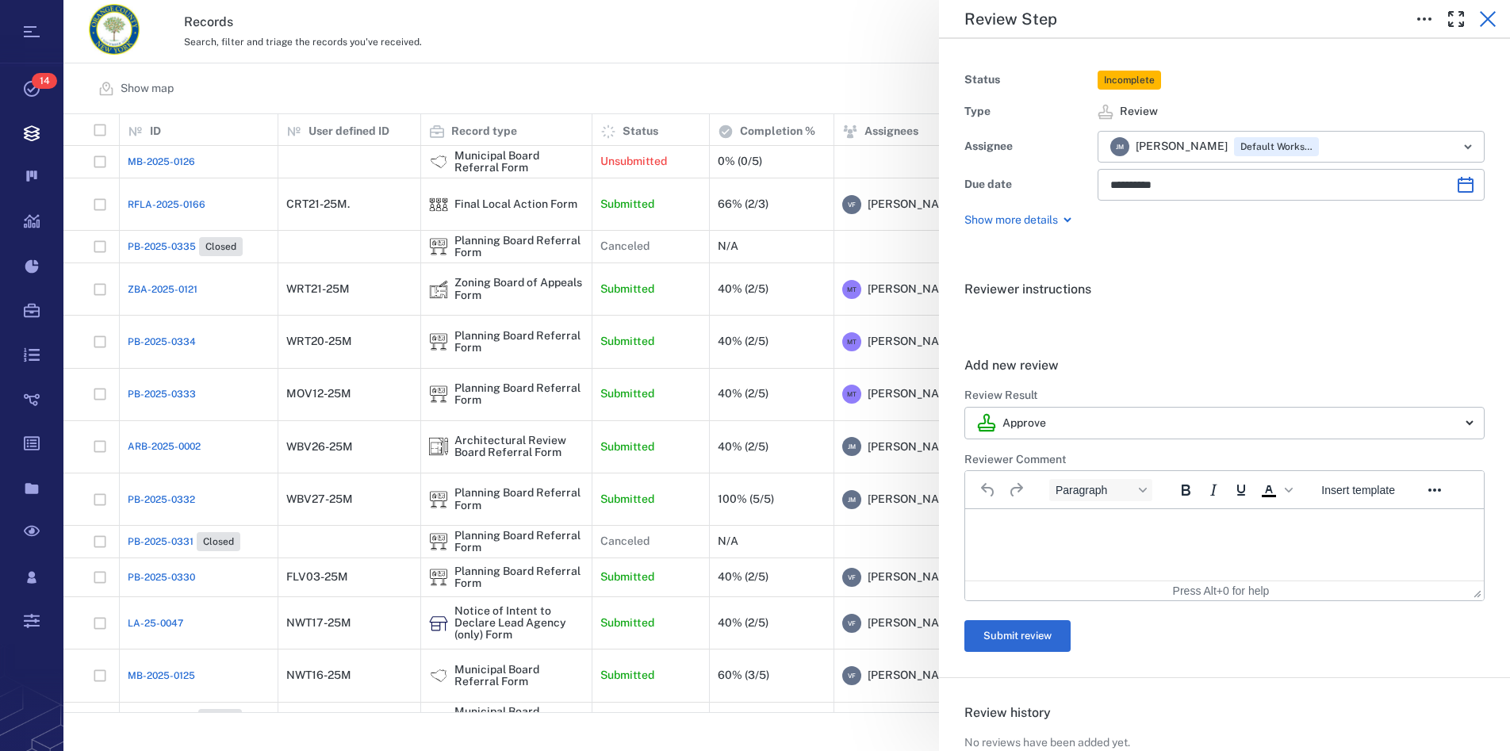
click at [1485, 18] on icon "button" at bounding box center [1487, 19] width 19 height 19
click at [1488, 20] on icon "button" at bounding box center [1488, 19] width 16 height 16
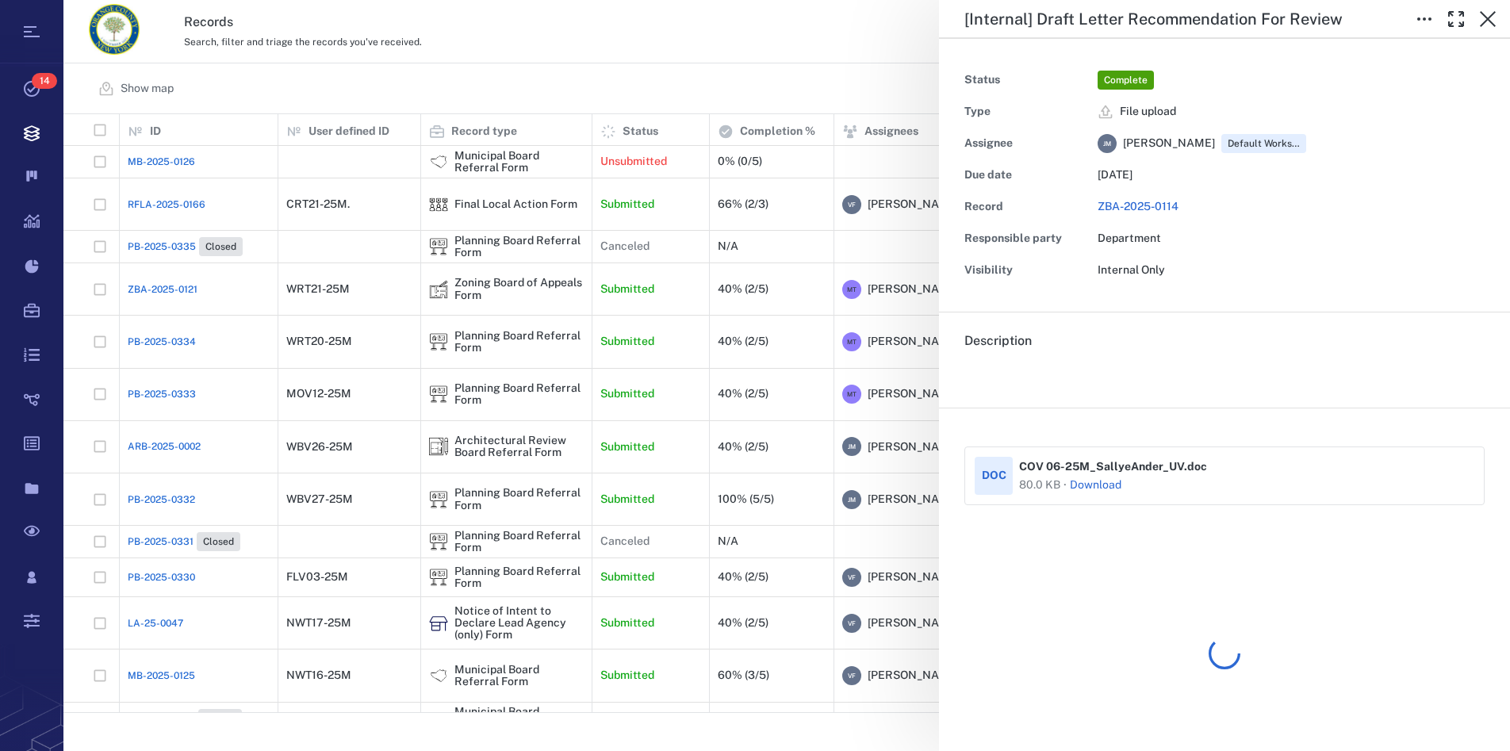
scroll to position [585, 1432]
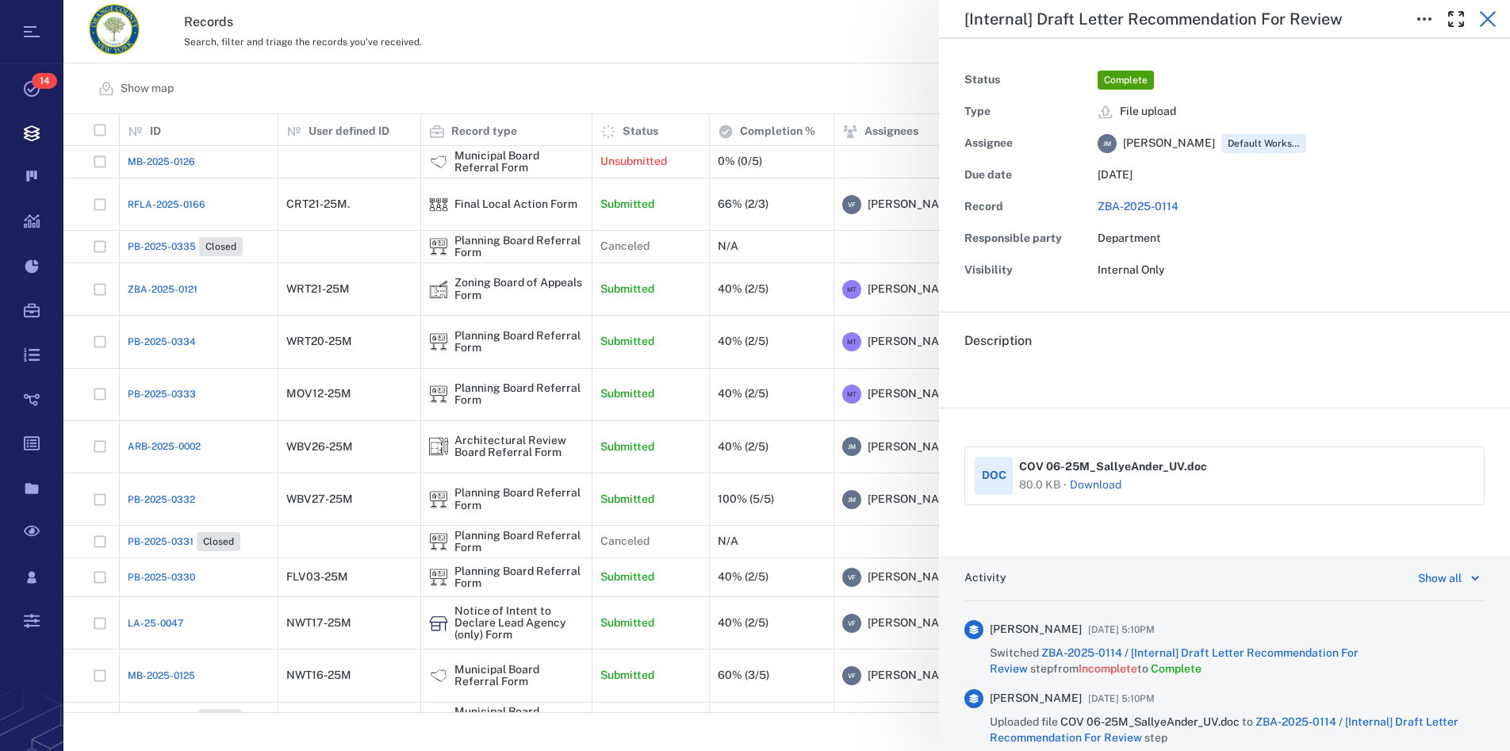
click at [1489, 20] on icon "button" at bounding box center [1488, 19] width 16 height 16
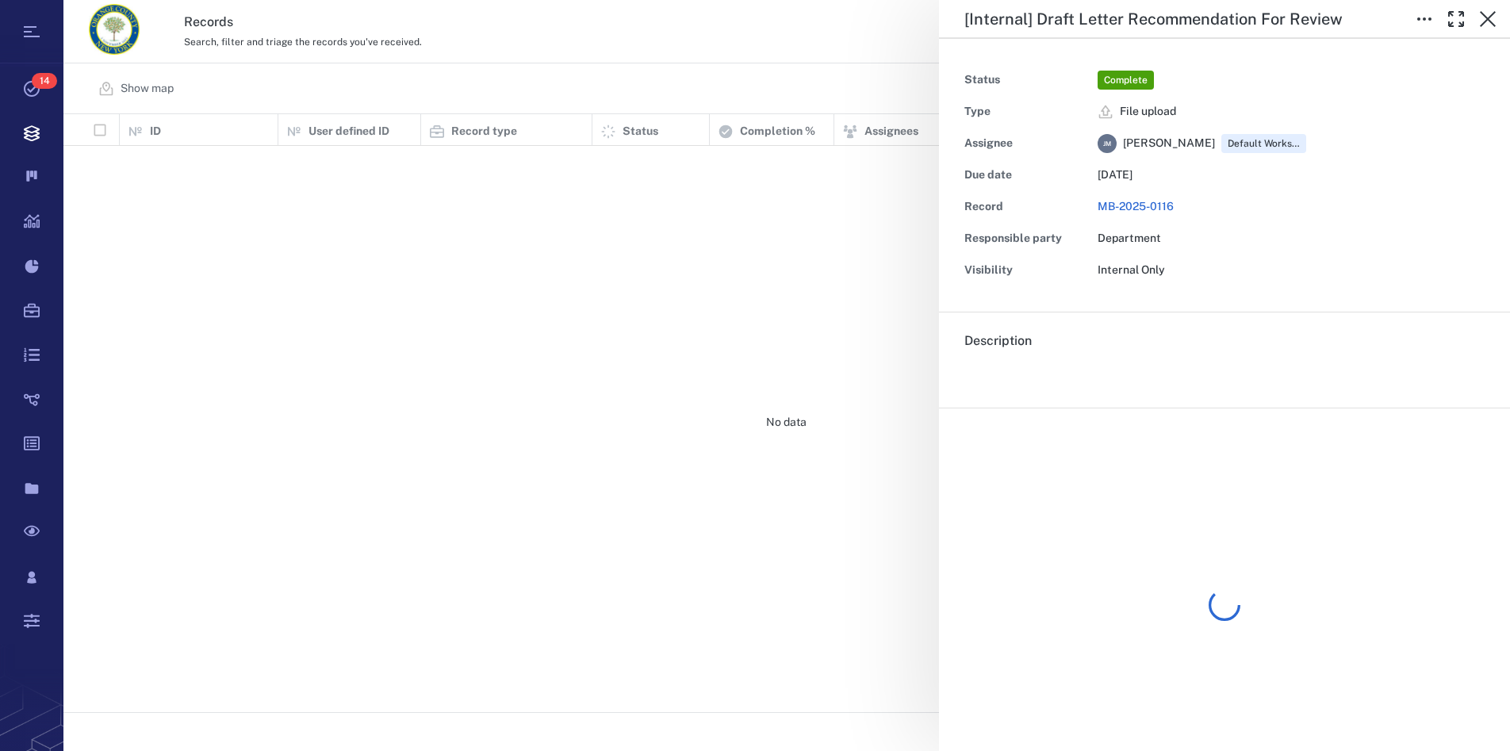
scroll to position [585, 1432]
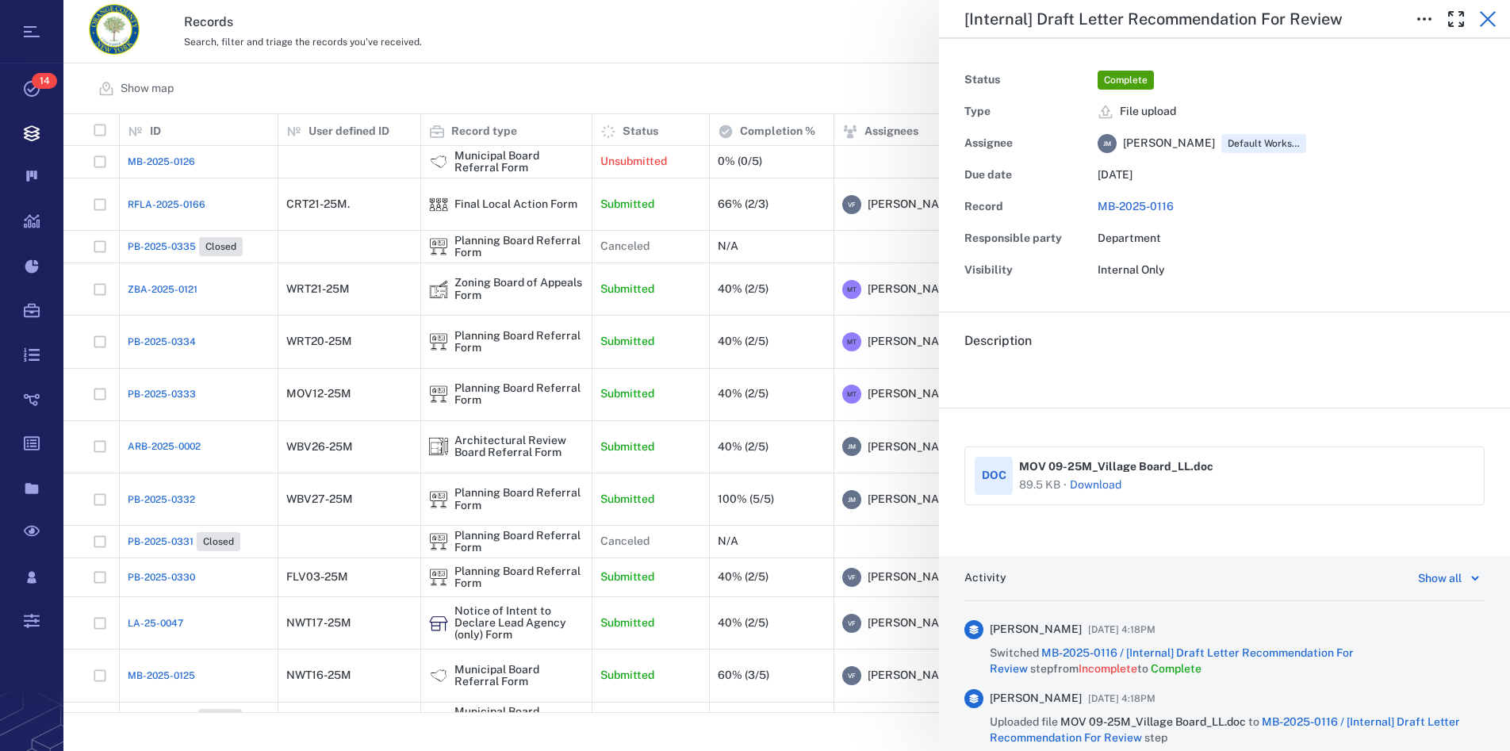
click at [1486, 18] on icon "button" at bounding box center [1488, 19] width 16 height 16
click at [1484, 21] on icon "button" at bounding box center [1487, 19] width 19 height 19
click at [1489, 20] on icon "button" at bounding box center [1488, 19] width 16 height 16
click at [1490, 19] on icon "button" at bounding box center [1487, 19] width 19 height 19
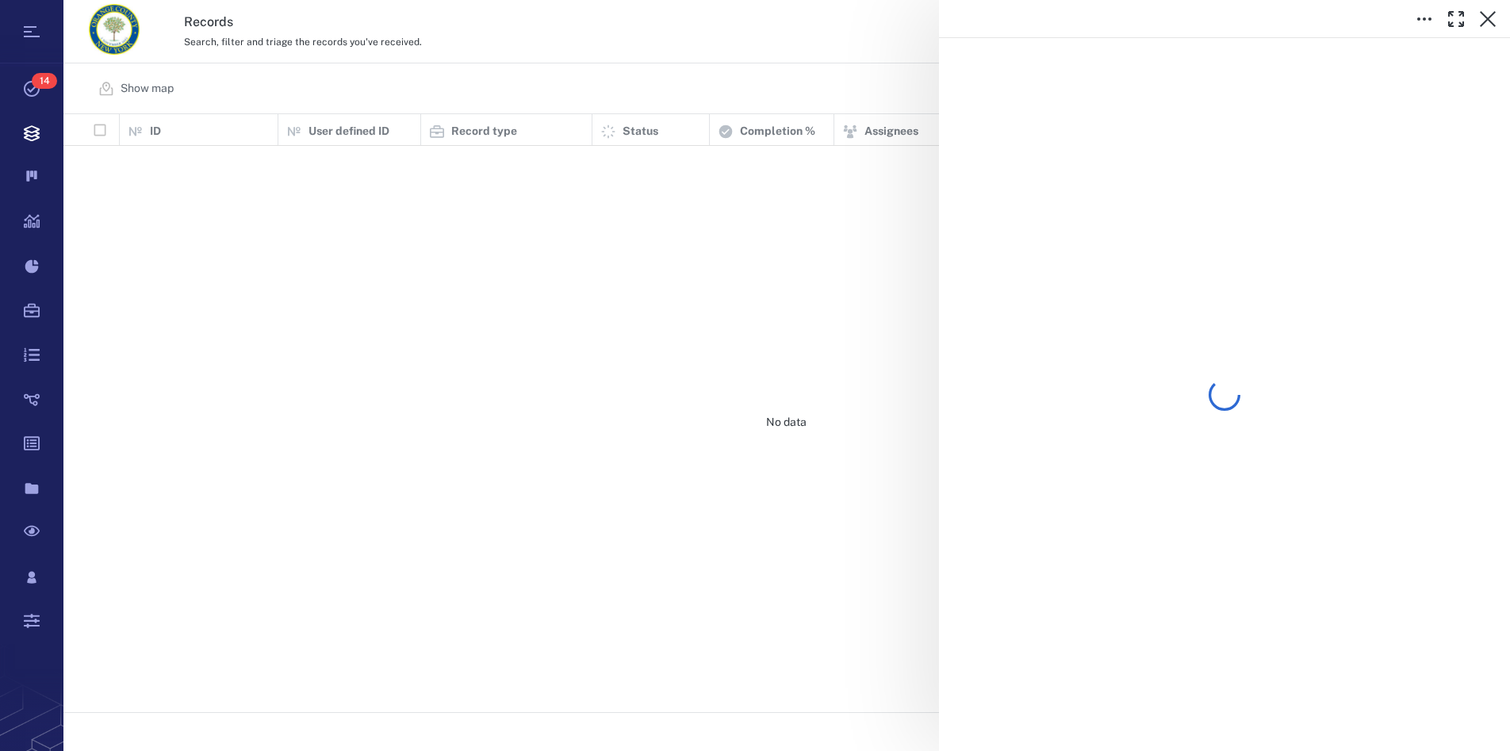
scroll to position [585, 1432]
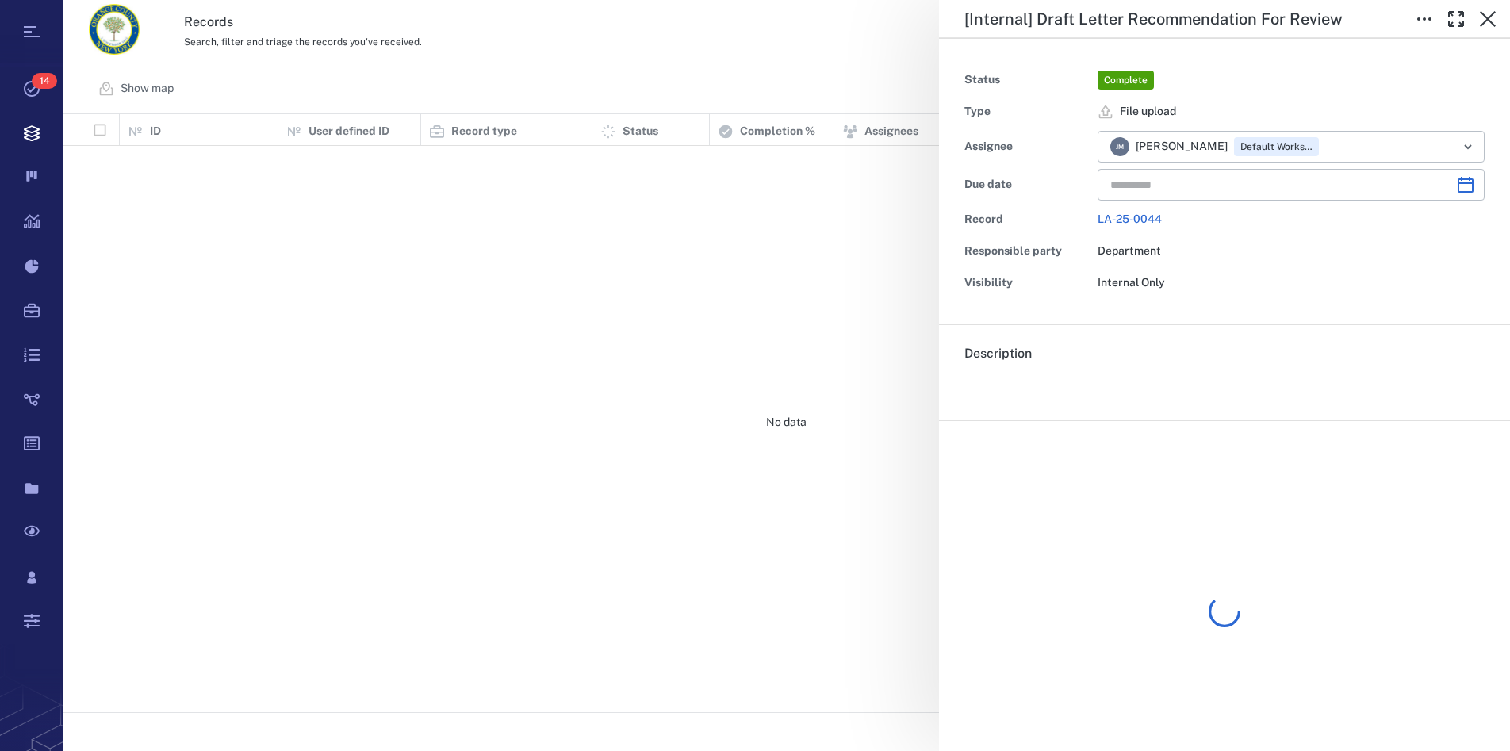
type input "**********"
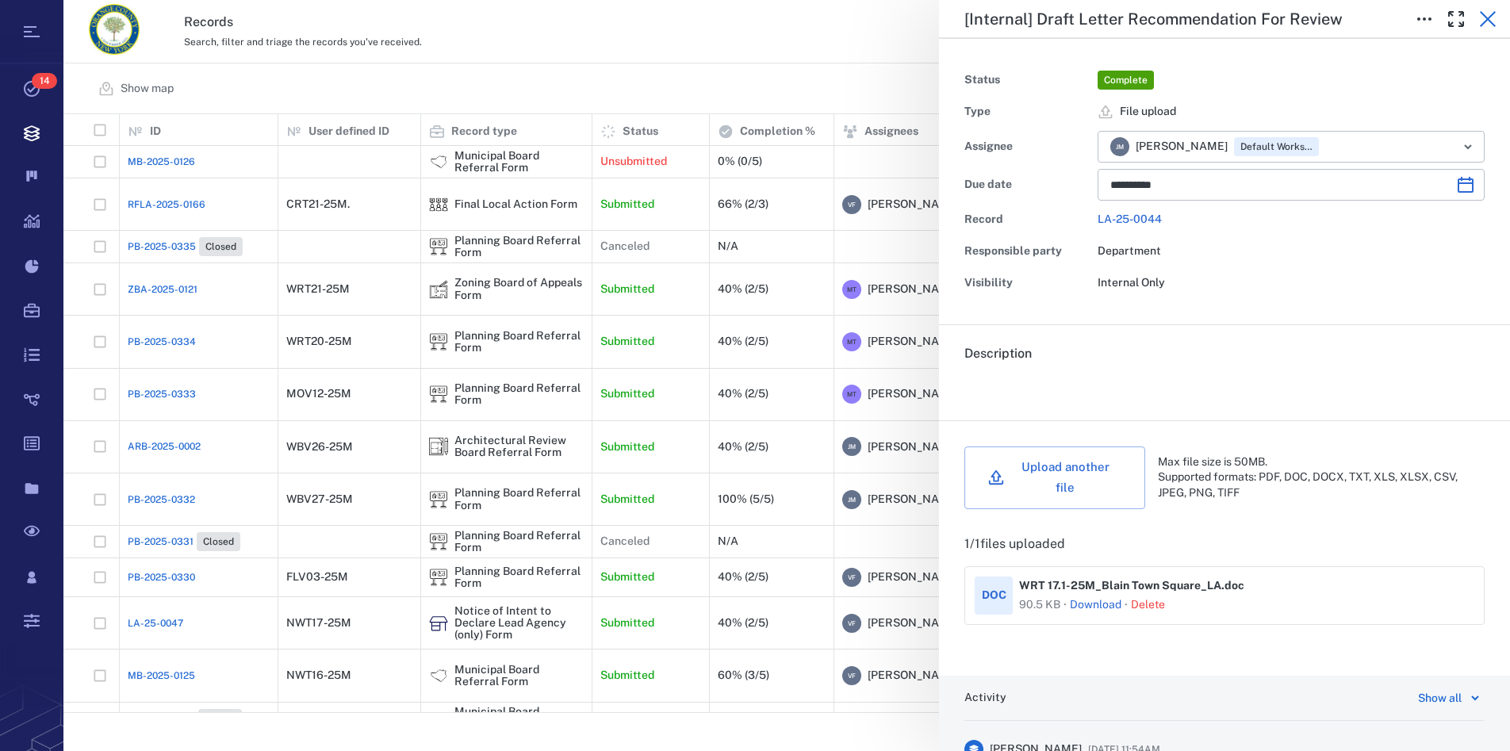
scroll to position [0, 0]
click at [1495, 17] on icon "button" at bounding box center [1487, 19] width 19 height 19
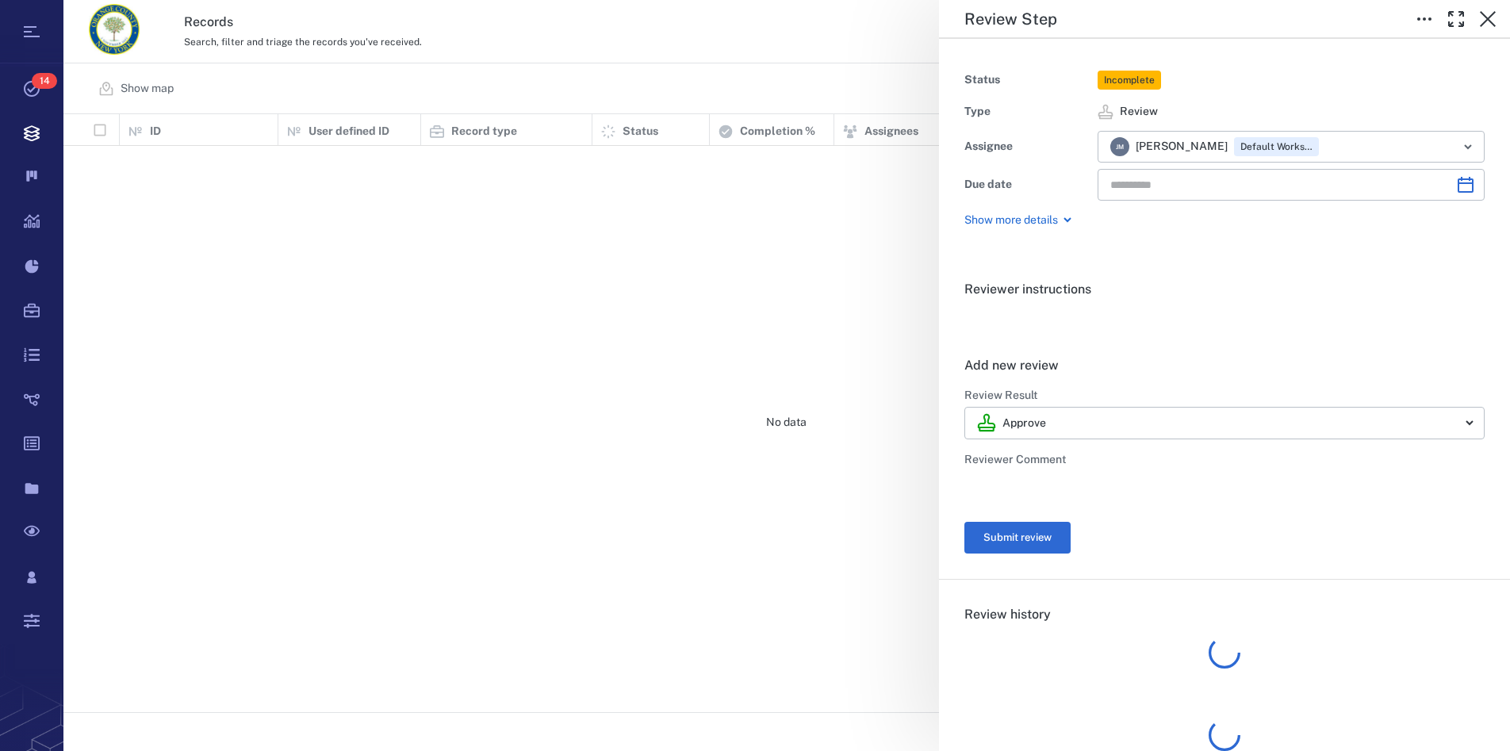
type input "**********"
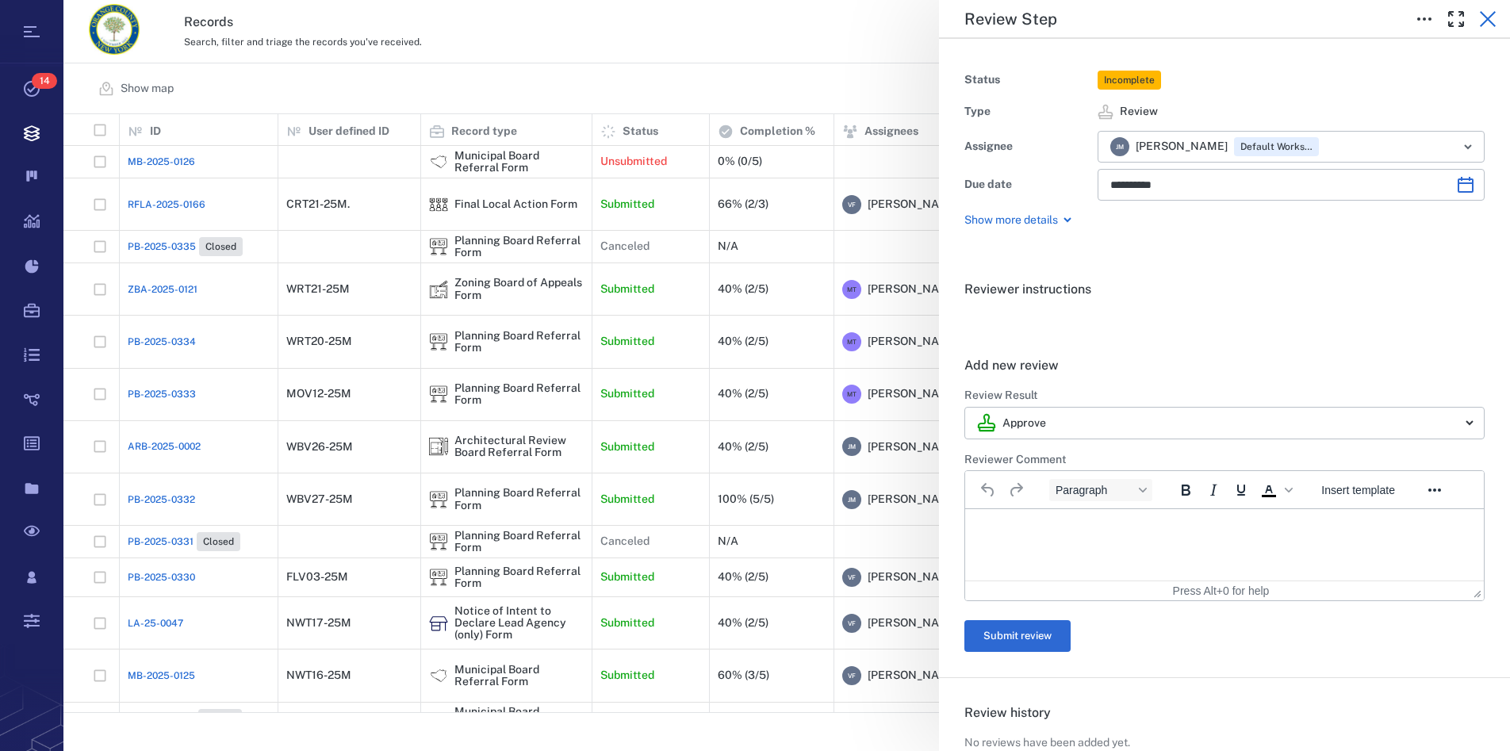
click at [1490, 13] on icon "button" at bounding box center [1487, 19] width 19 height 19
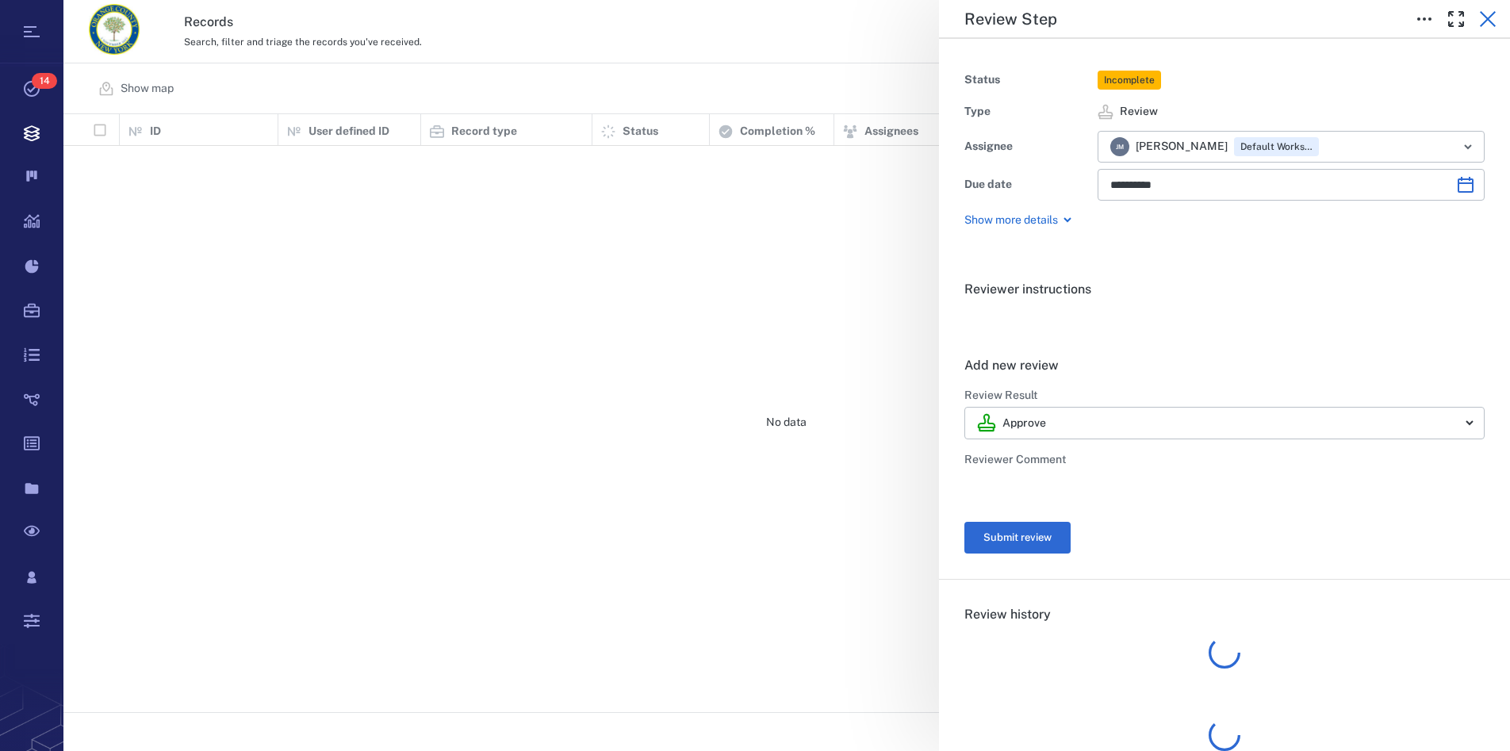
scroll to position [585, 1432]
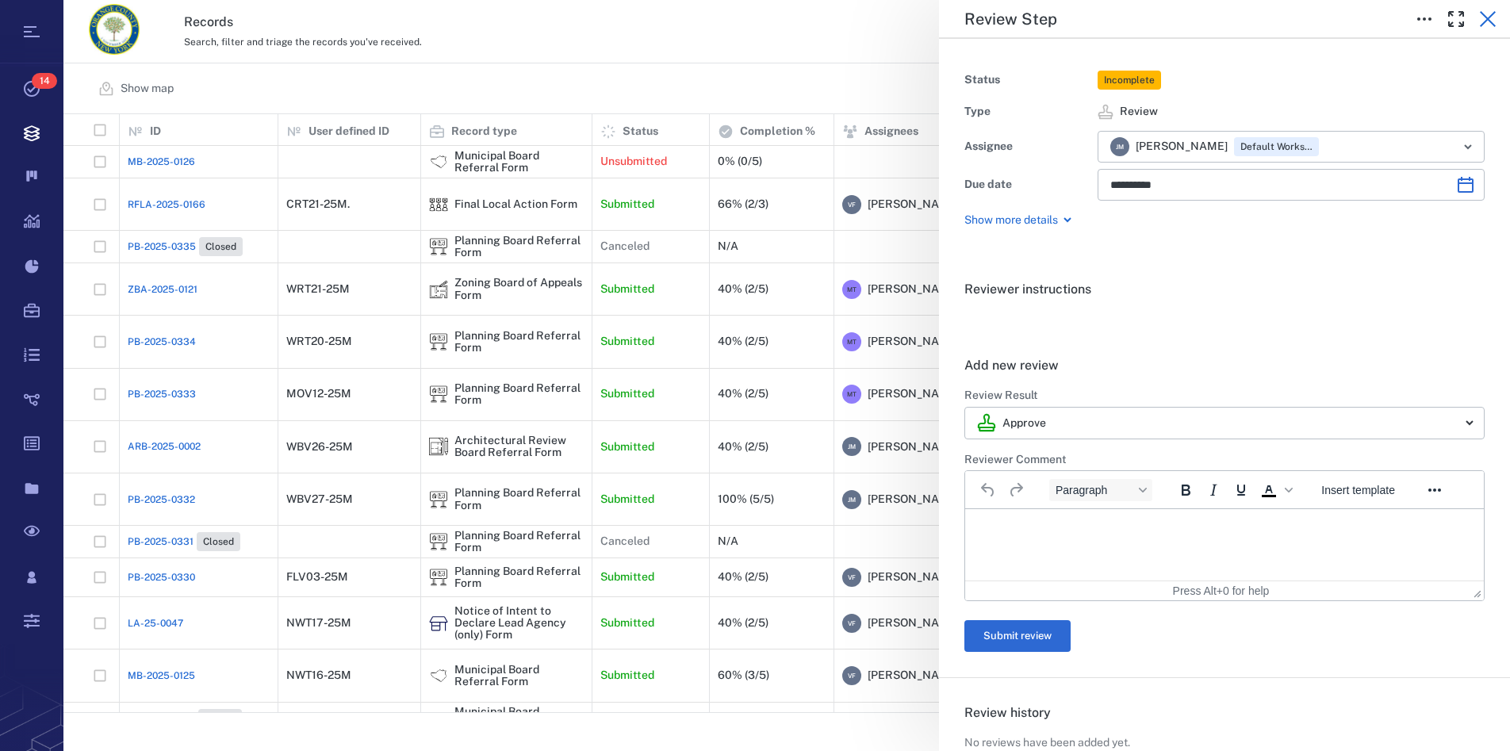
click at [1489, 17] on icon "button" at bounding box center [1487, 19] width 19 height 19
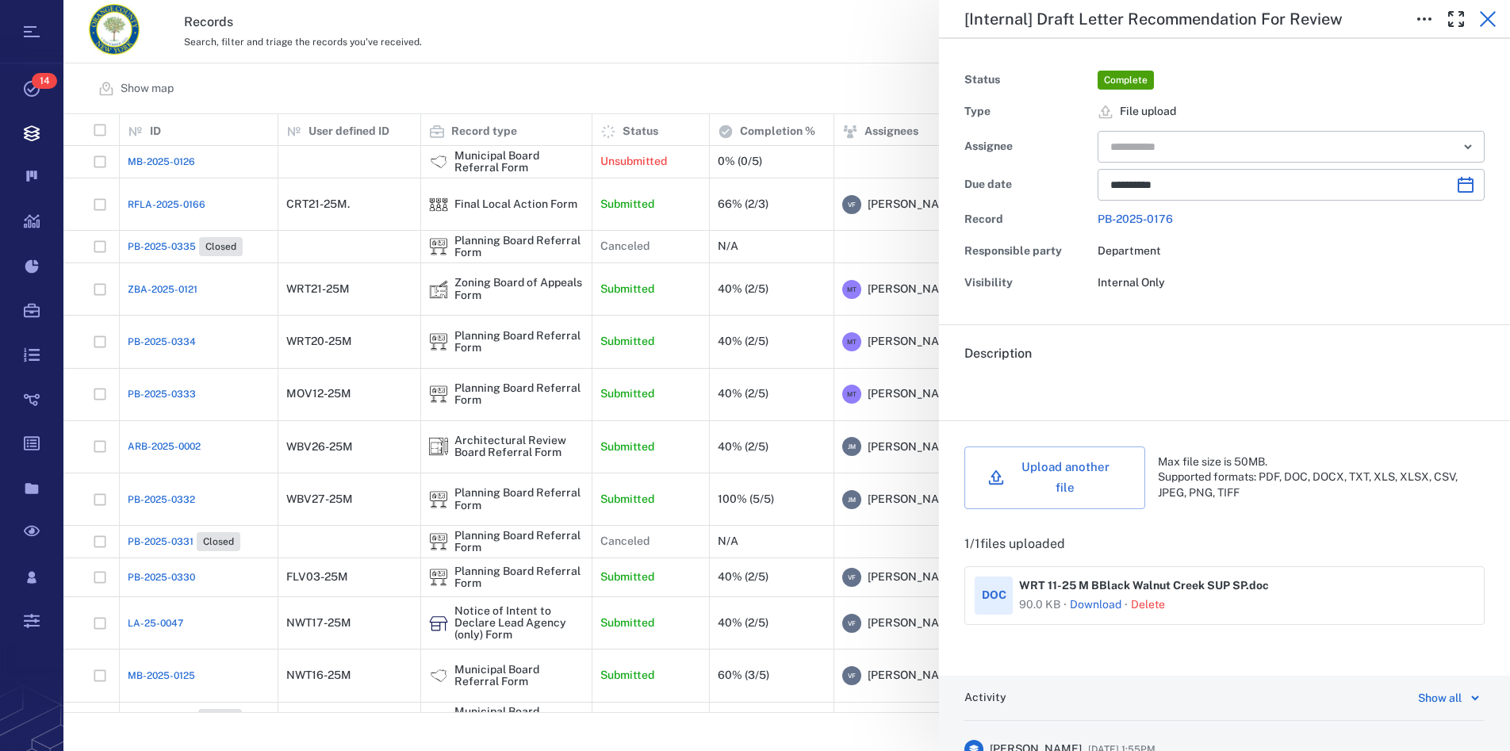
click at [1485, 17] on icon "button" at bounding box center [1488, 19] width 16 height 16
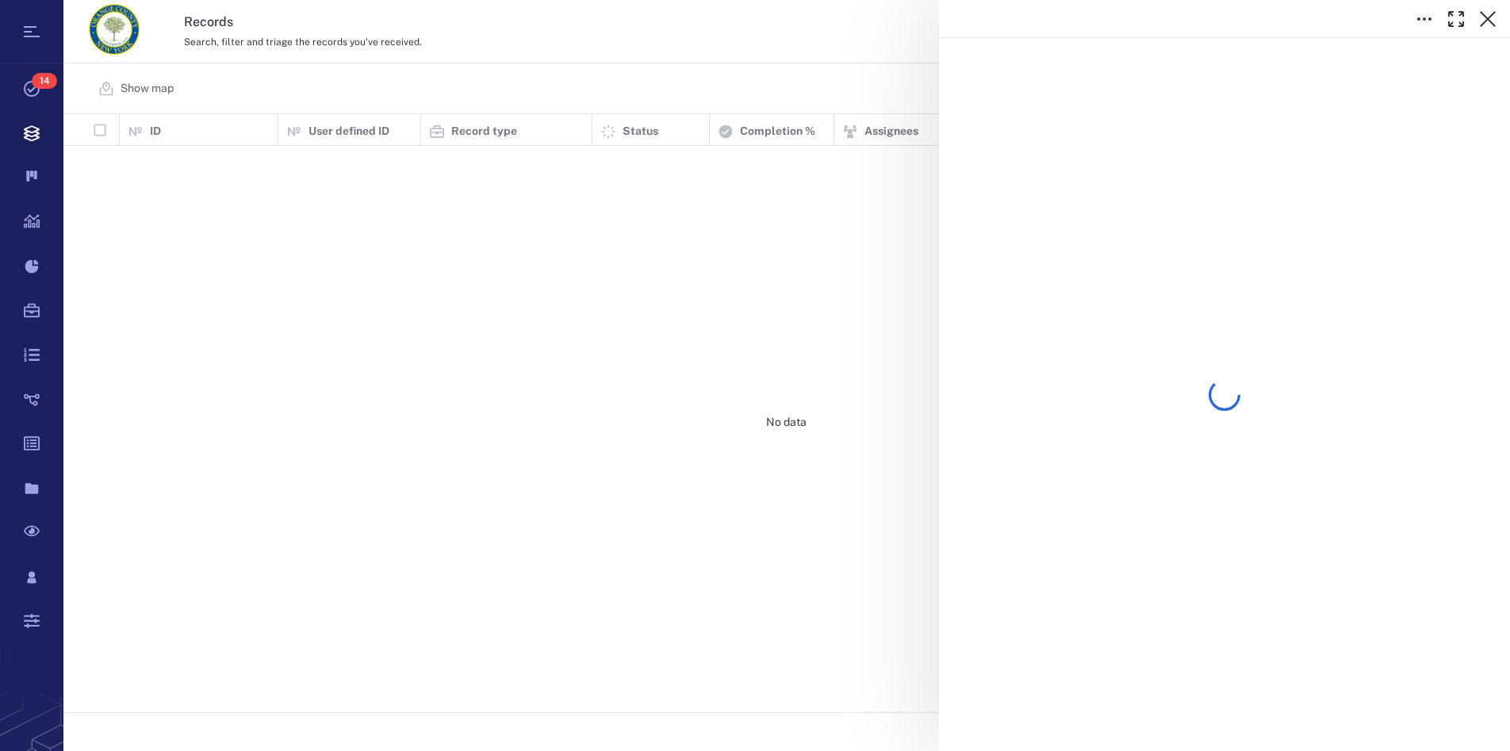
scroll to position [585, 1432]
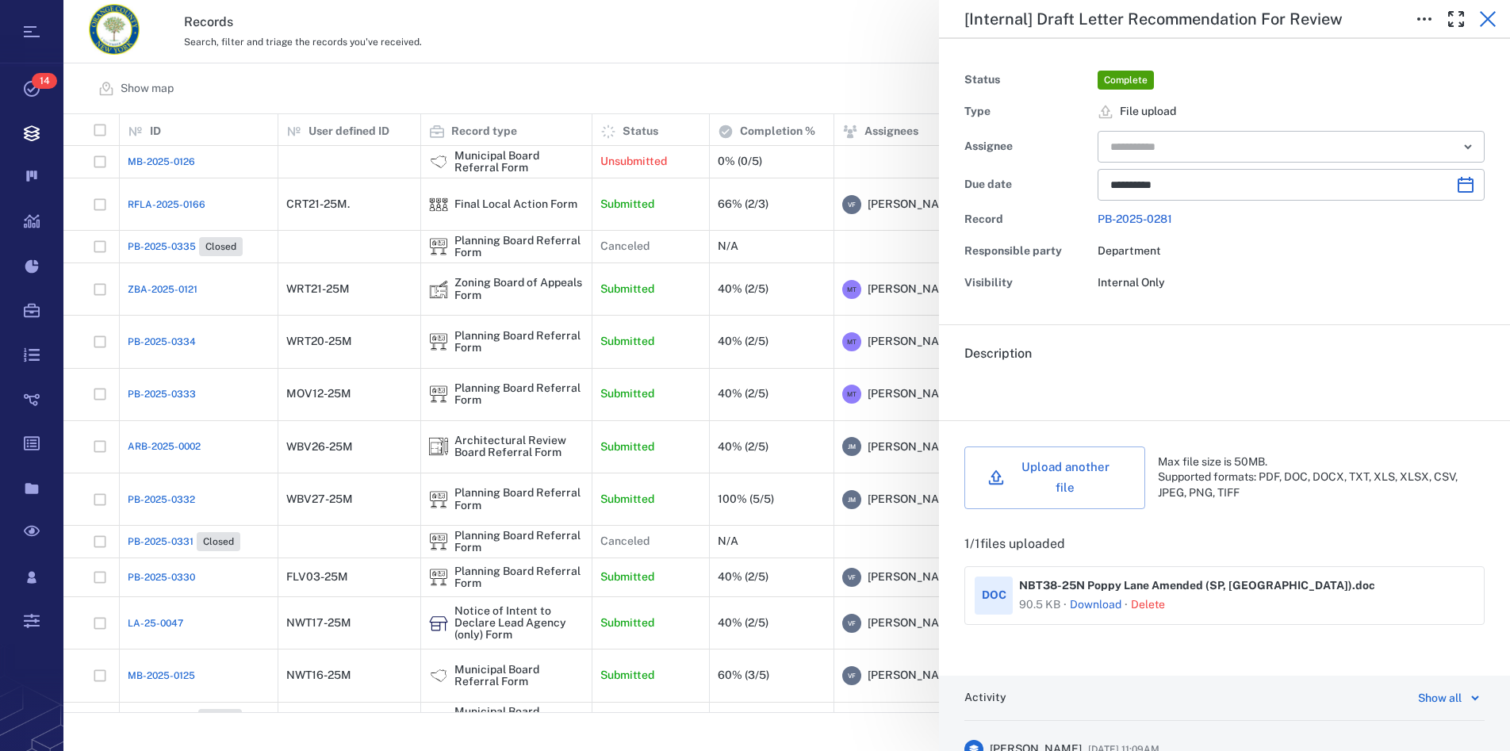
click at [1492, 14] on icon "button" at bounding box center [1488, 19] width 16 height 16
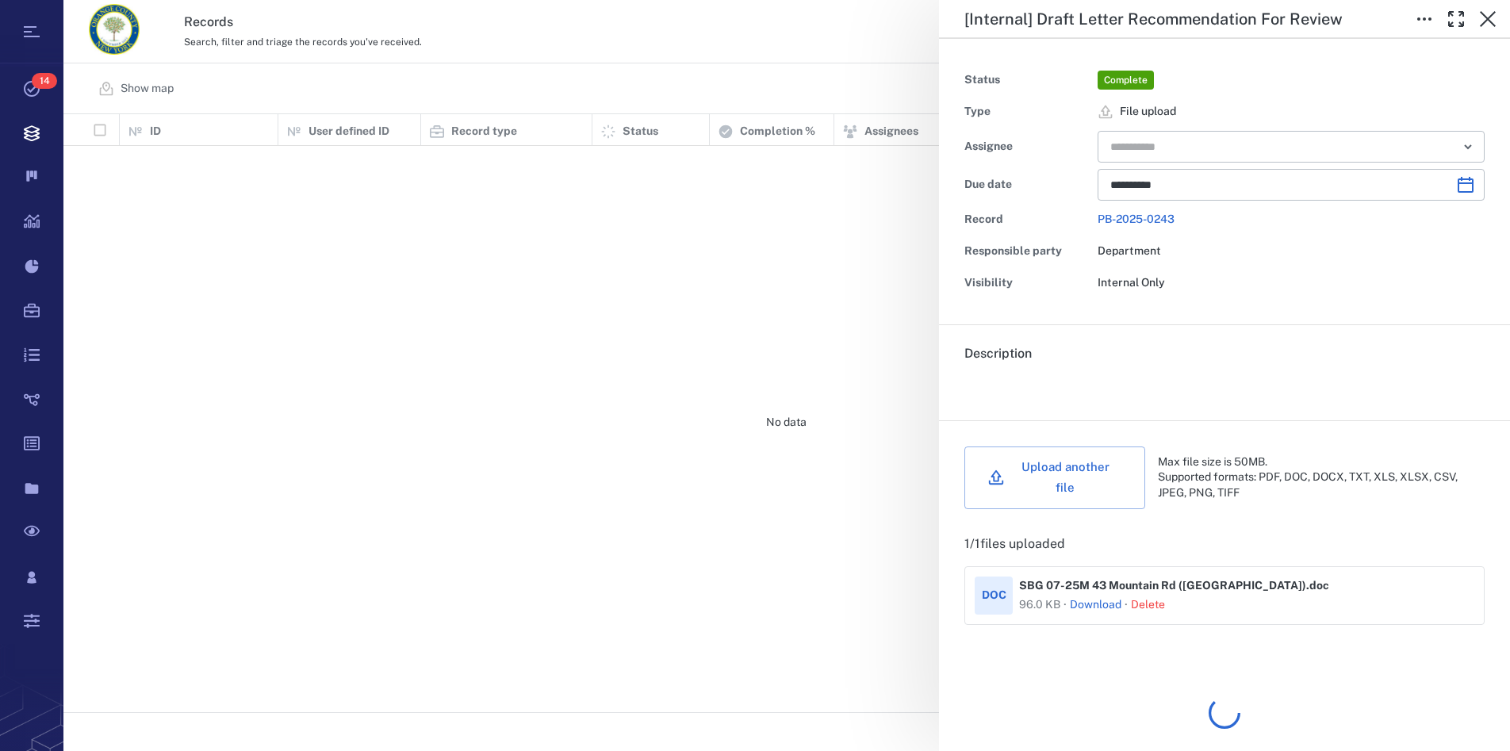
scroll to position [585, 1432]
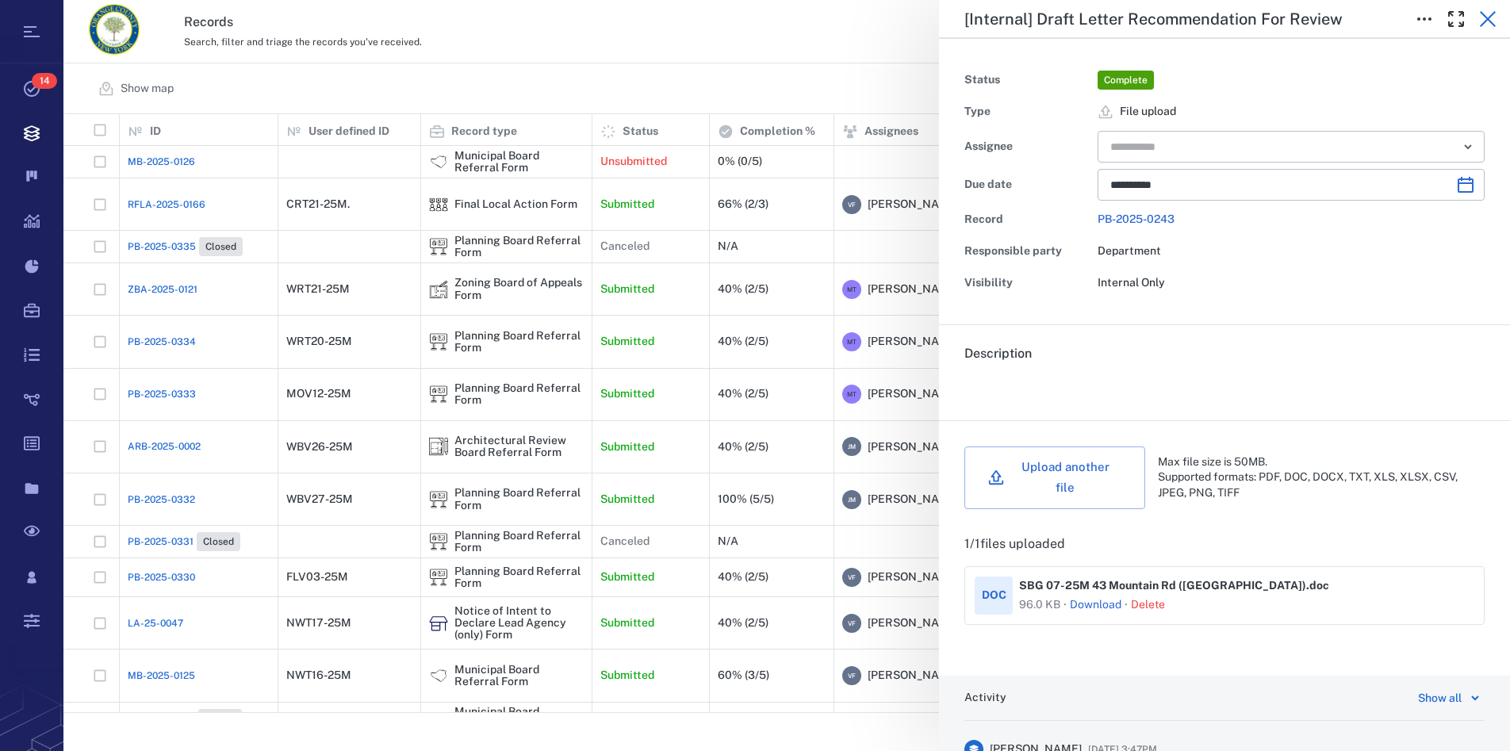
click at [1488, 21] on icon "button" at bounding box center [1487, 19] width 19 height 19
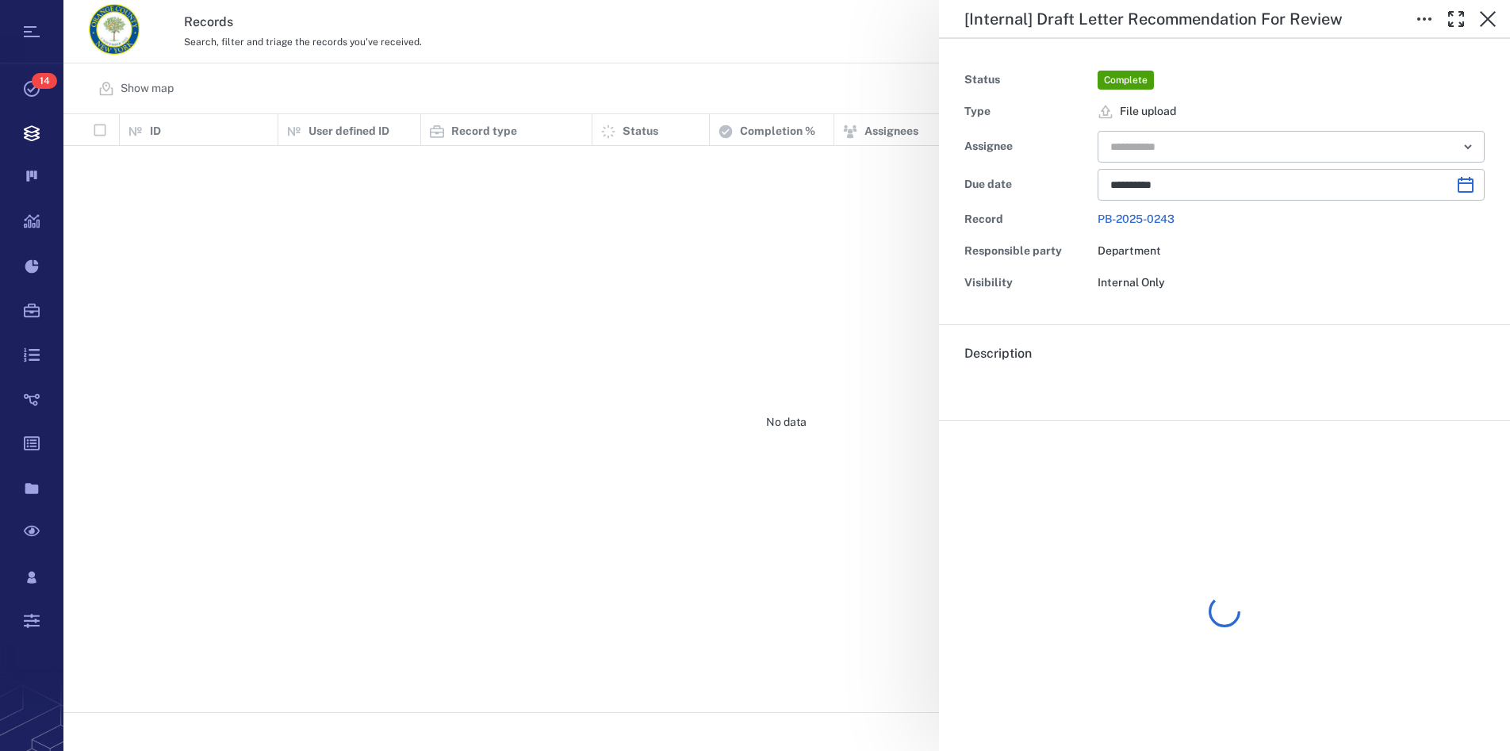
scroll to position [585, 1432]
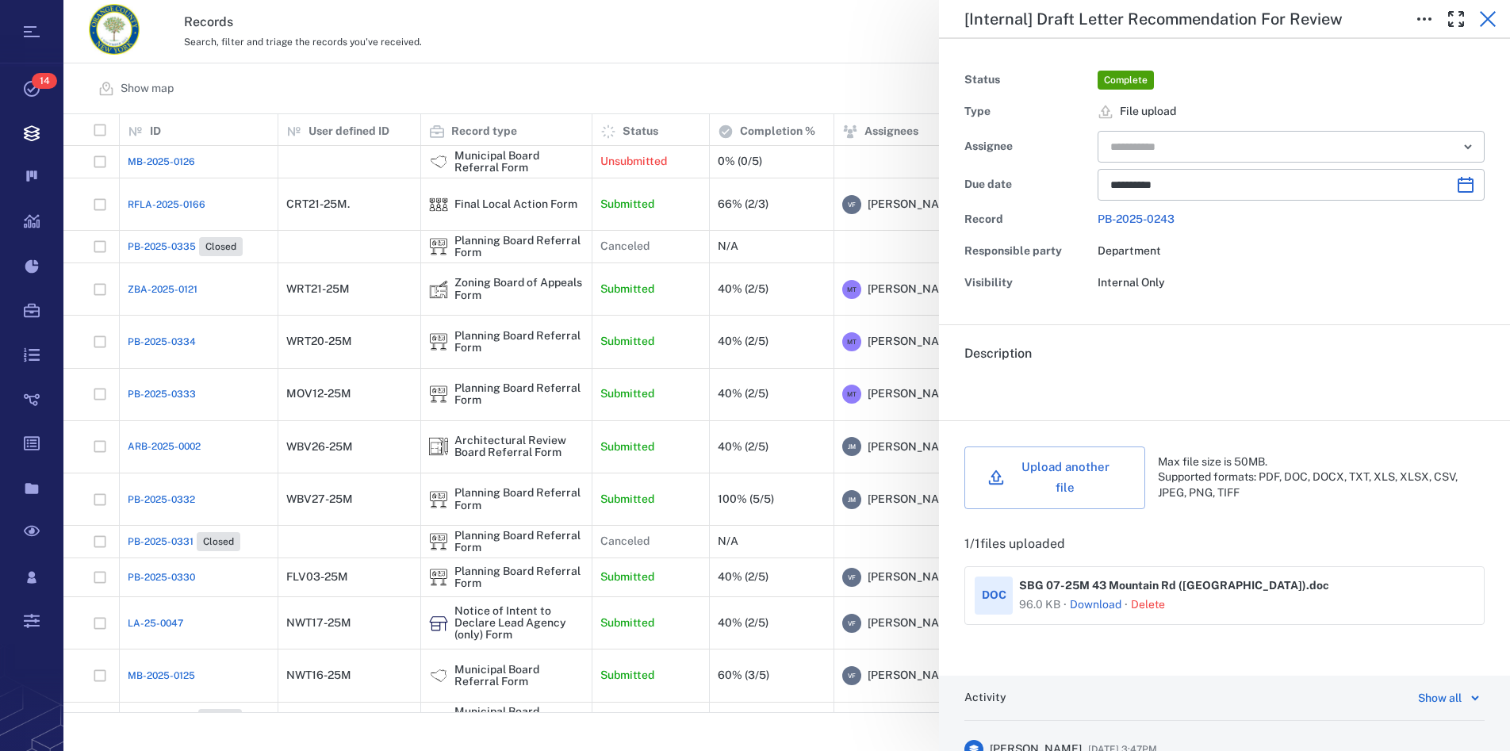
click at [1487, 16] on icon "button" at bounding box center [1487, 19] width 19 height 19
click at [1489, 14] on icon "button" at bounding box center [1487, 19] width 19 height 19
click at [1482, 14] on icon "button" at bounding box center [1488, 19] width 16 height 16
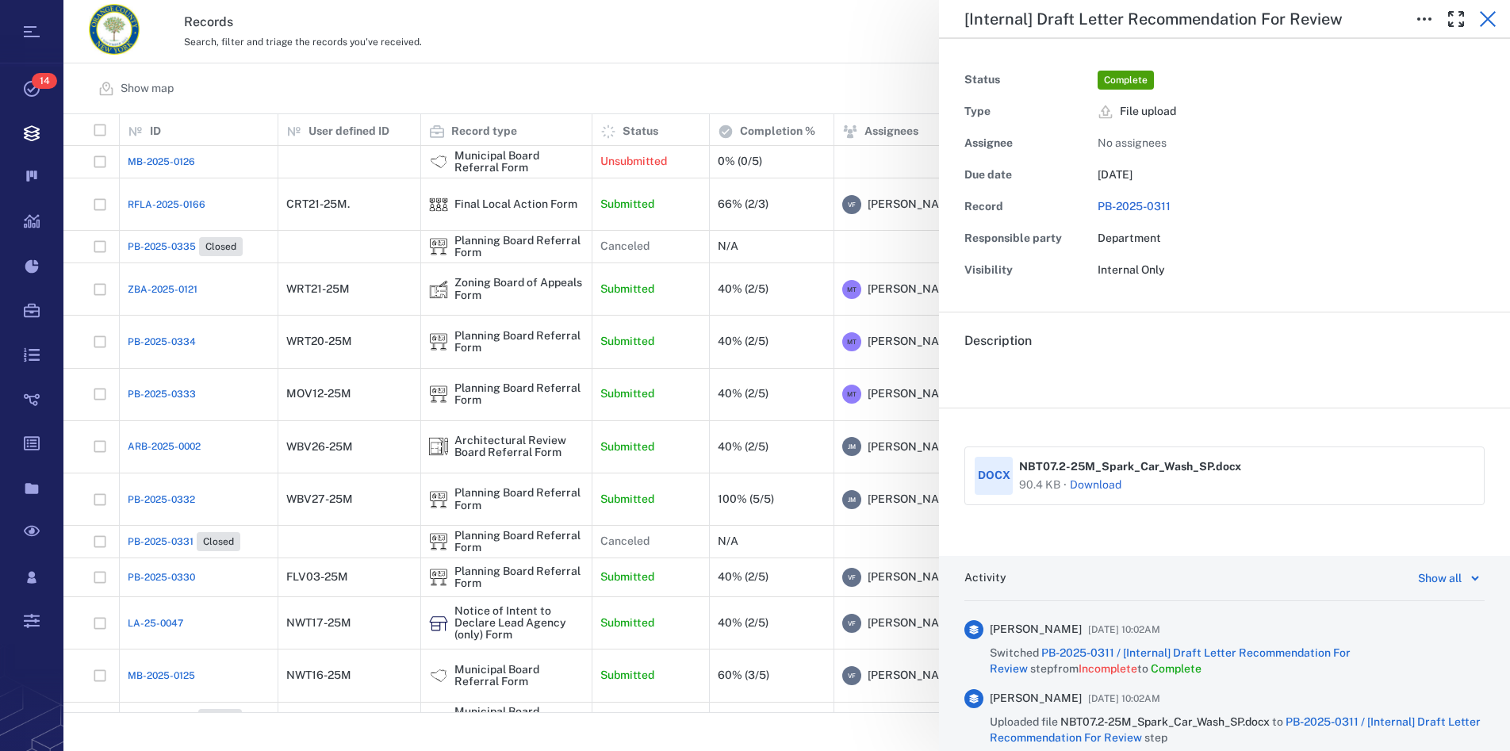
scroll to position [585, 1432]
click at [1485, 18] on icon "button" at bounding box center [1487, 19] width 19 height 19
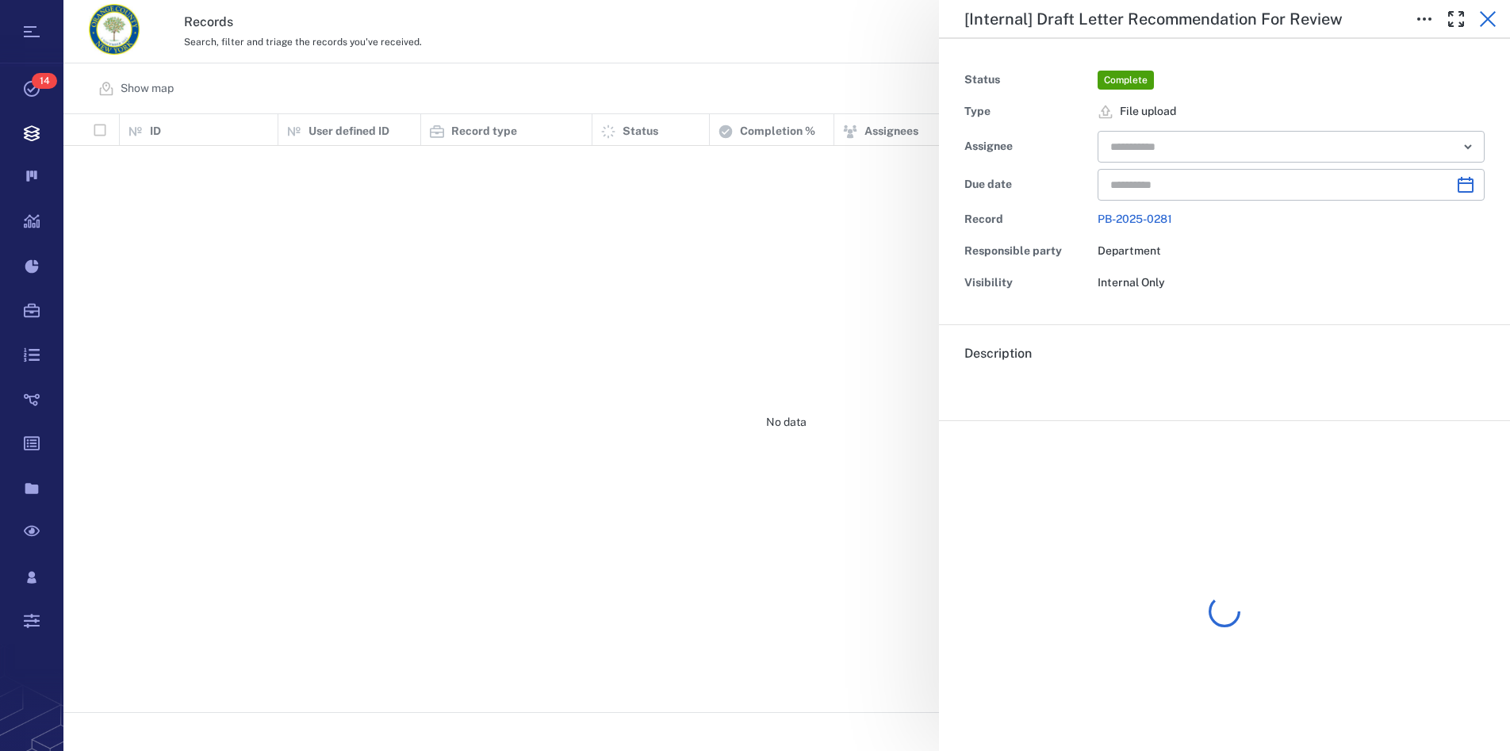
type input "**********"
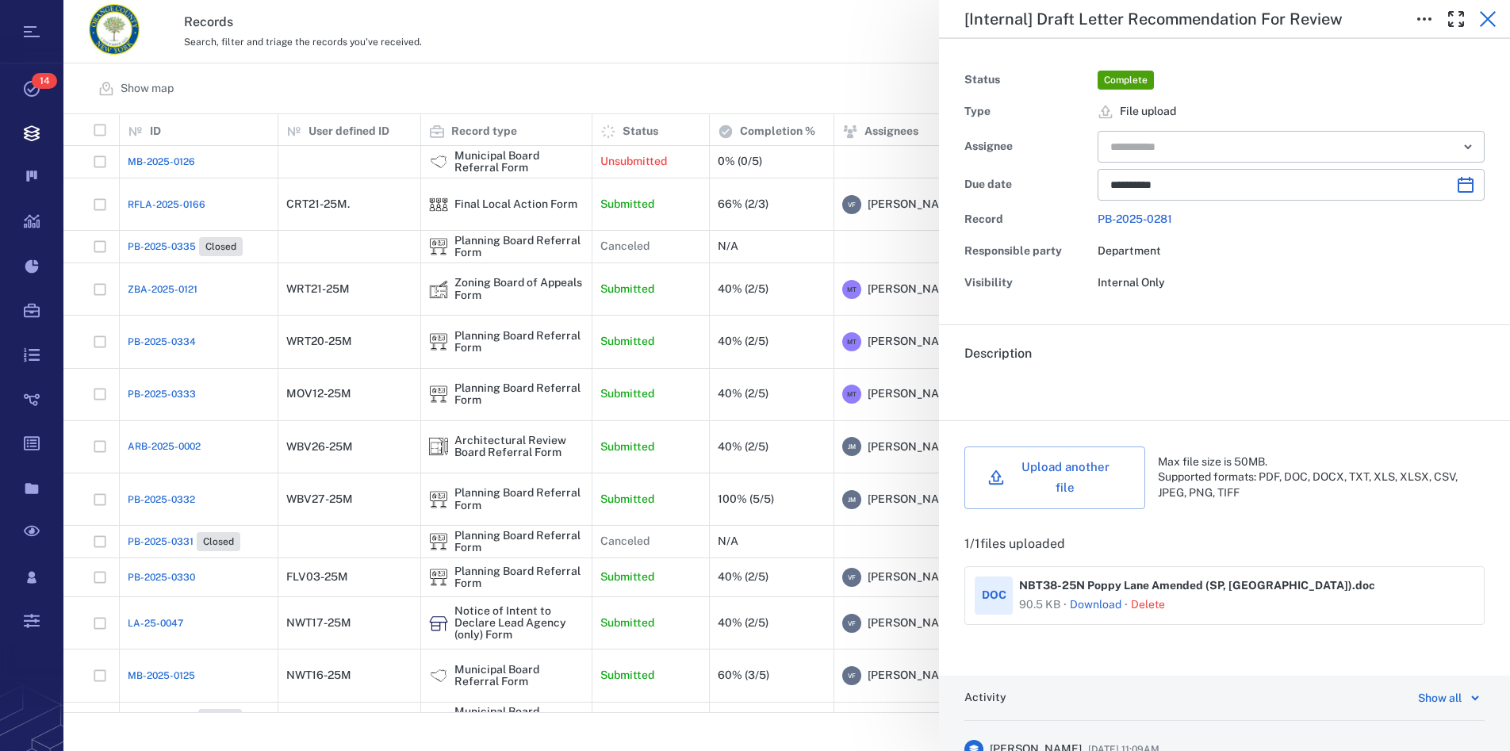
click at [1488, 21] on icon "button" at bounding box center [1487, 19] width 19 height 19
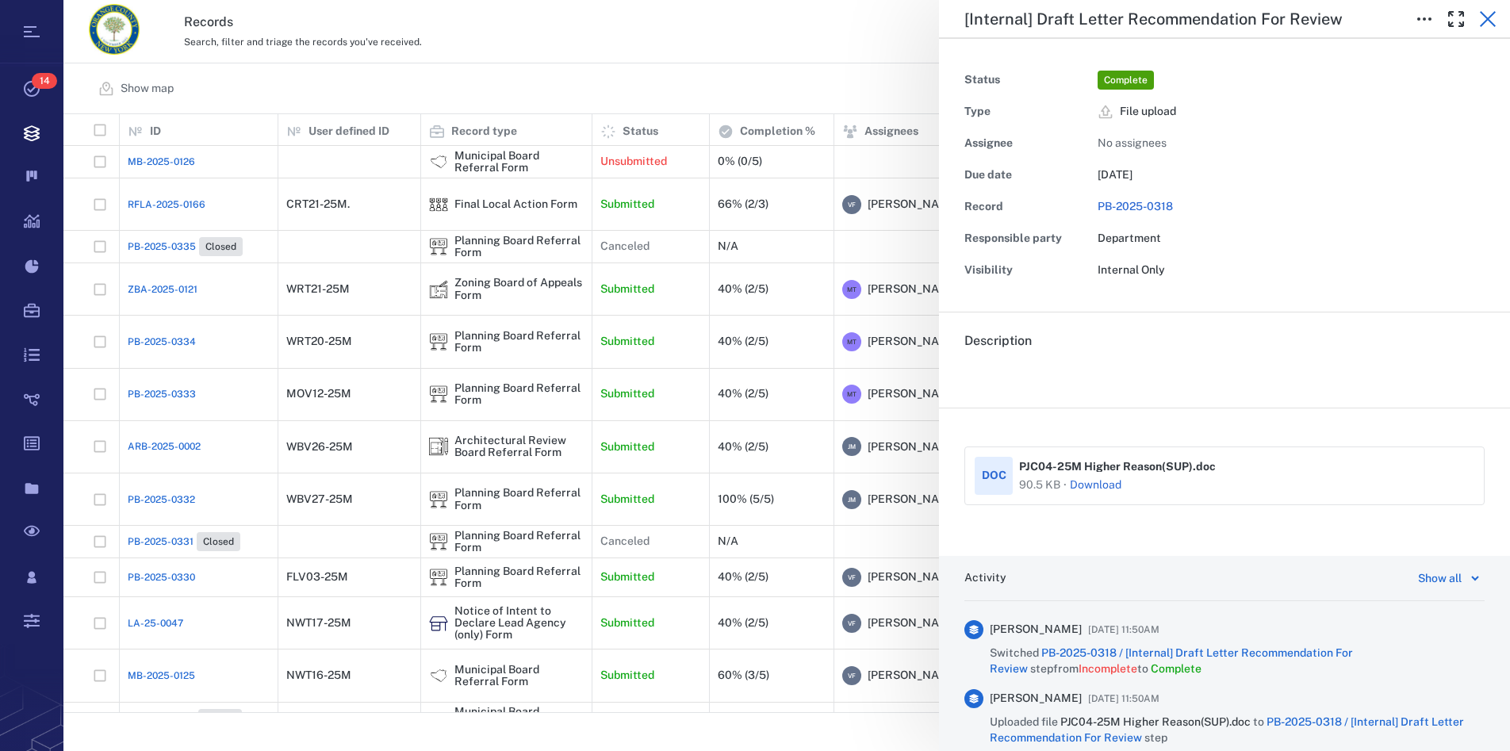
click at [1493, 18] on icon "button" at bounding box center [1487, 19] width 19 height 19
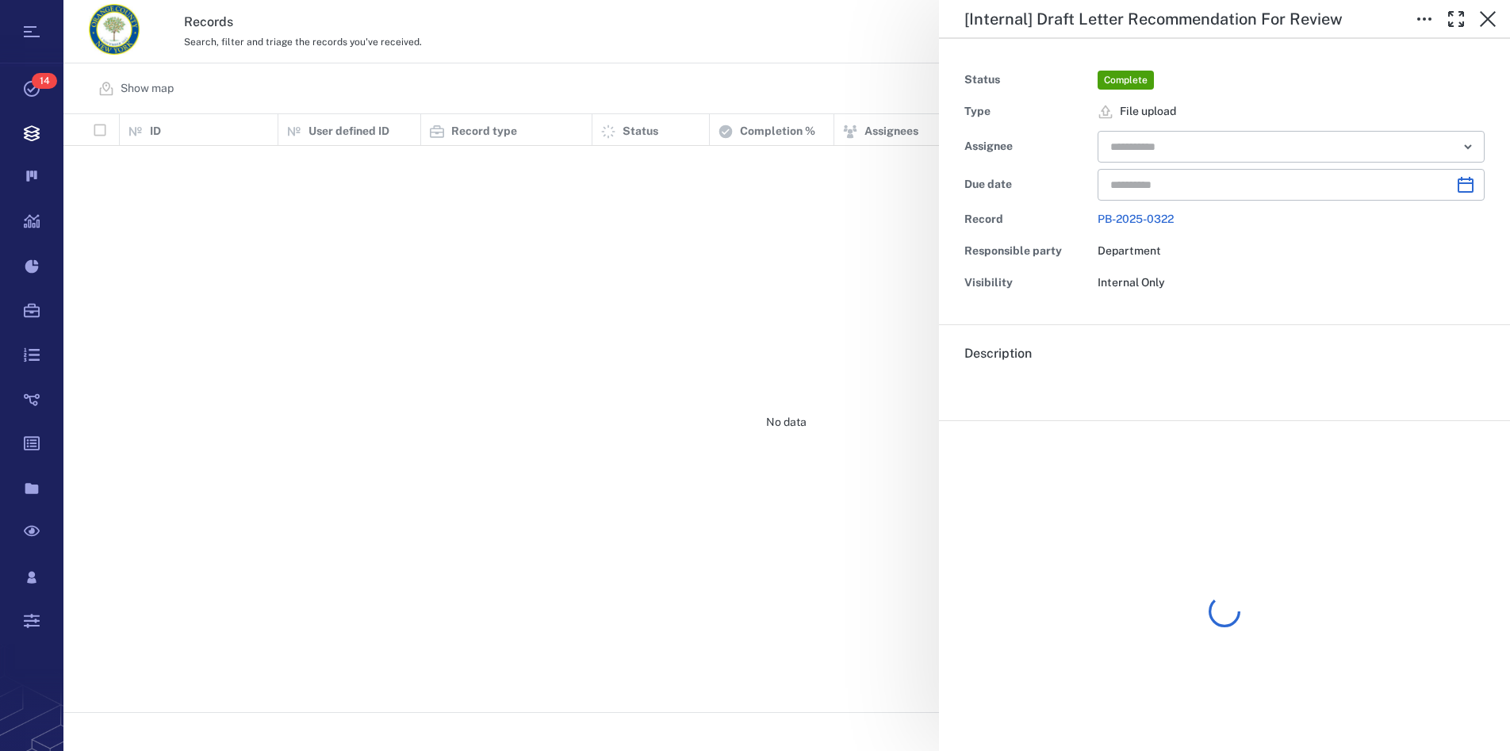
type input "**********"
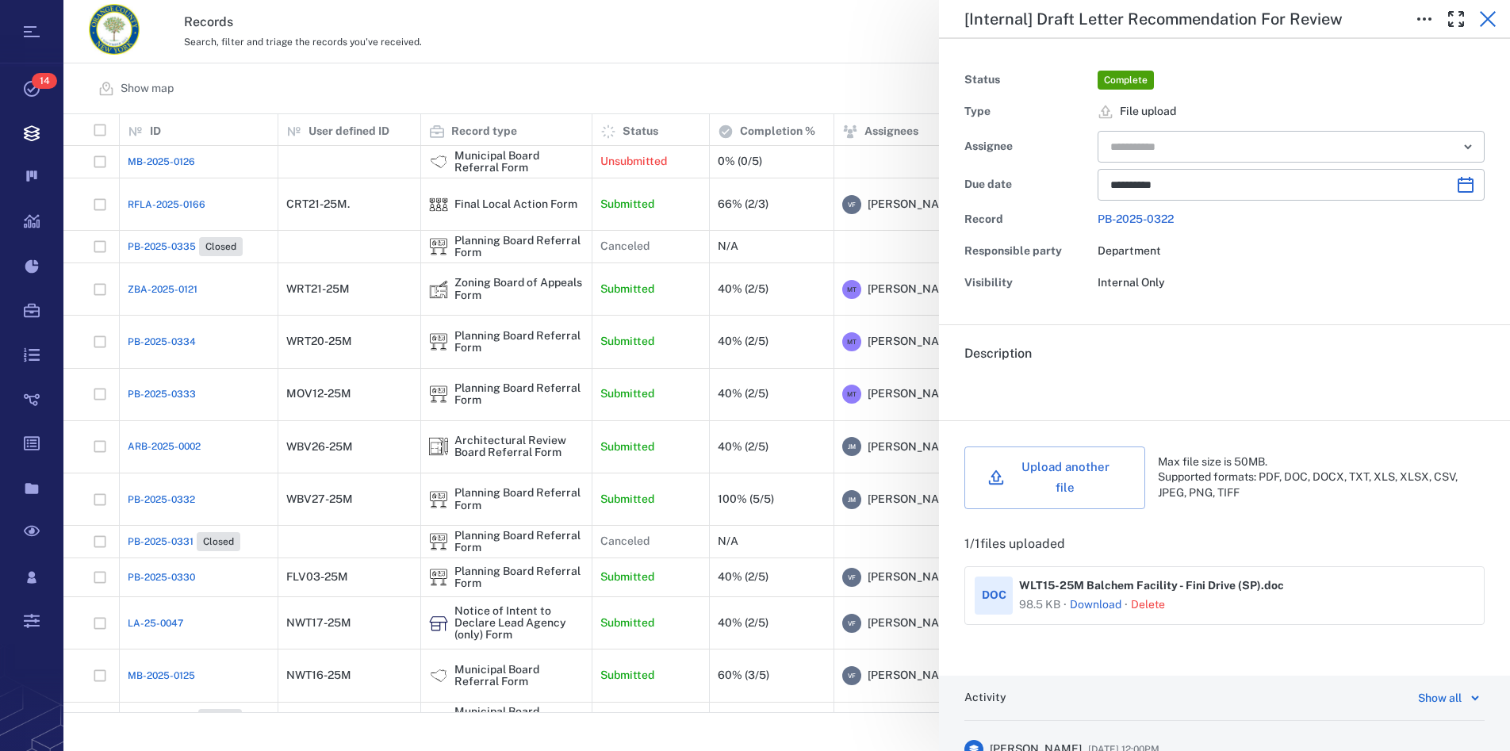
click at [1484, 20] on icon "button" at bounding box center [1487, 19] width 19 height 19
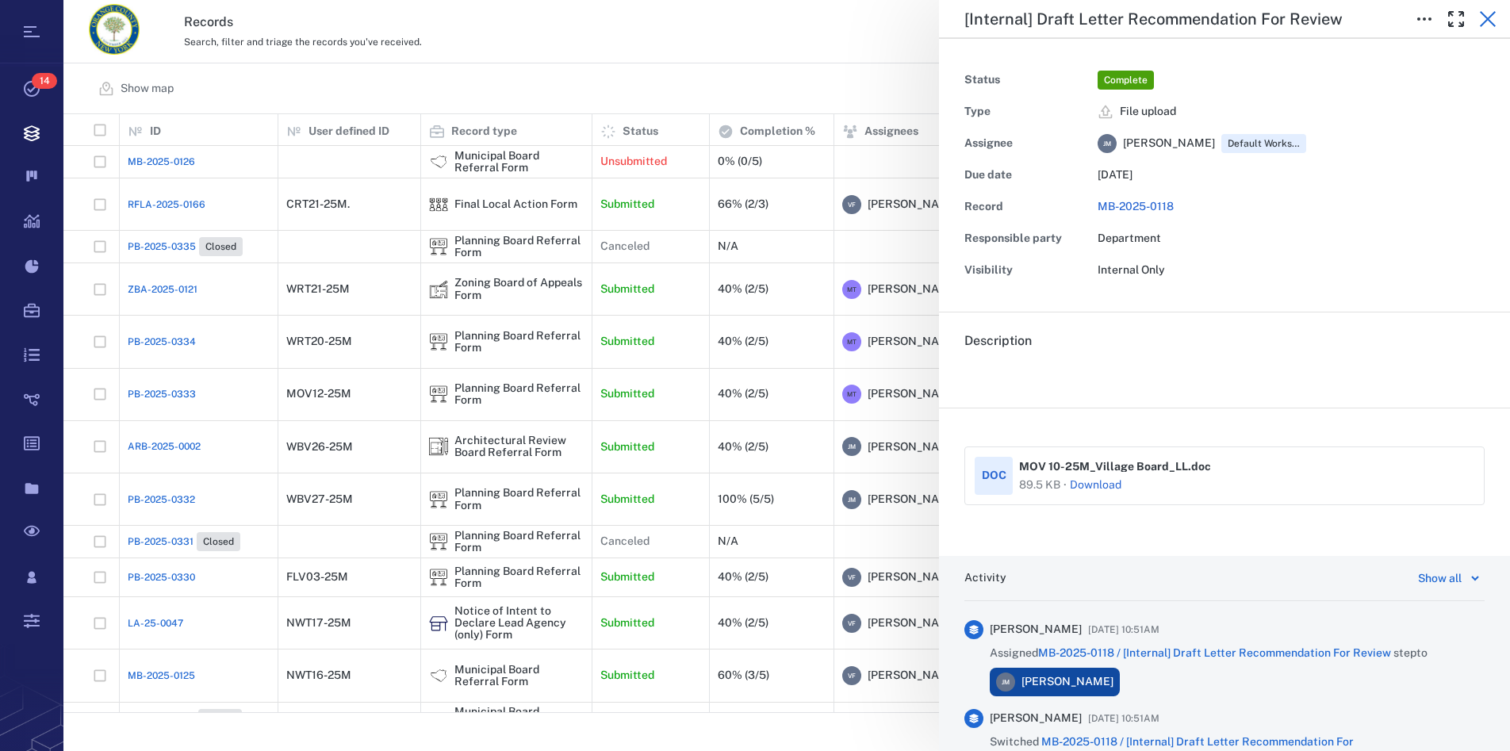
click at [1484, 21] on icon "button" at bounding box center [1487, 19] width 19 height 19
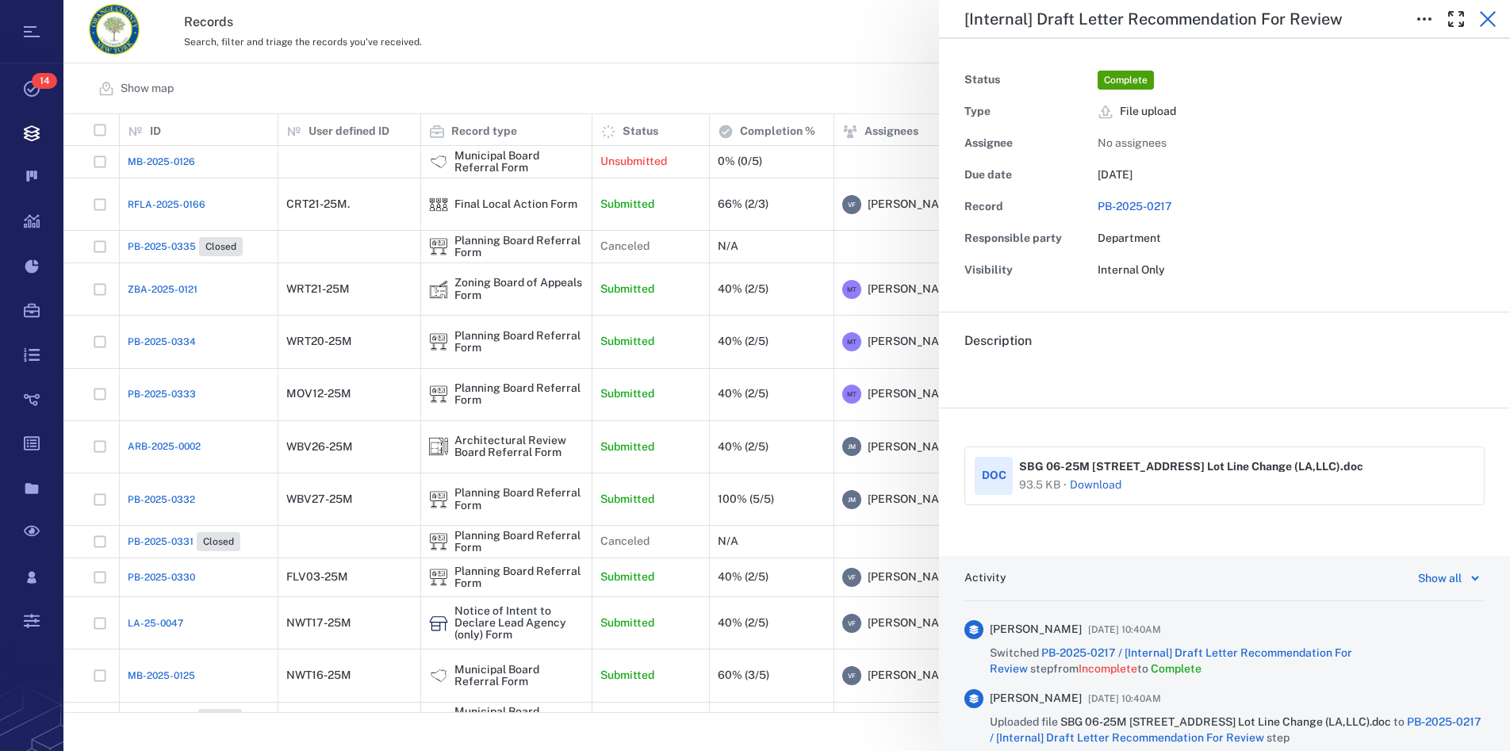
click at [1485, 18] on icon "button" at bounding box center [1487, 19] width 19 height 19
click at [1490, 20] on icon "button" at bounding box center [1487, 19] width 19 height 19
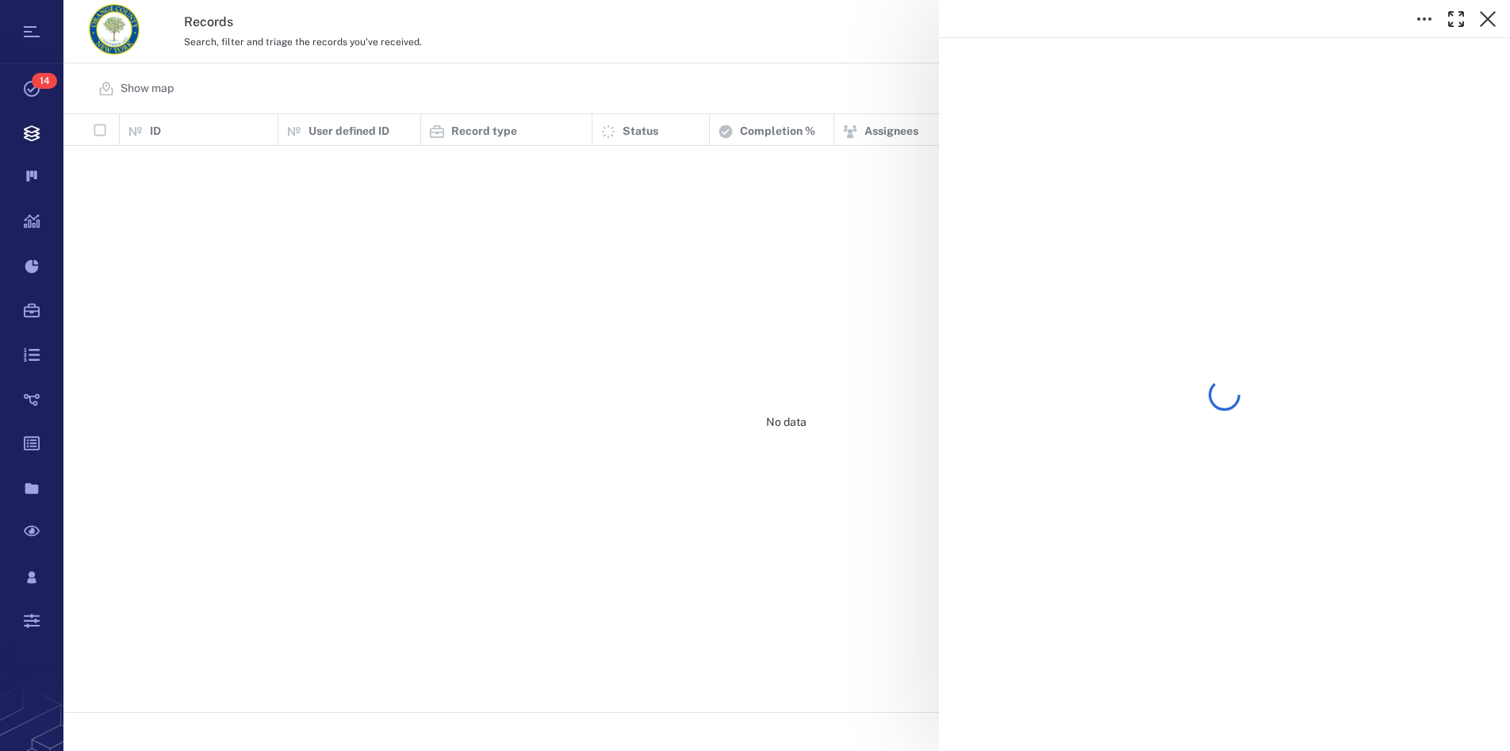
scroll to position [585, 1432]
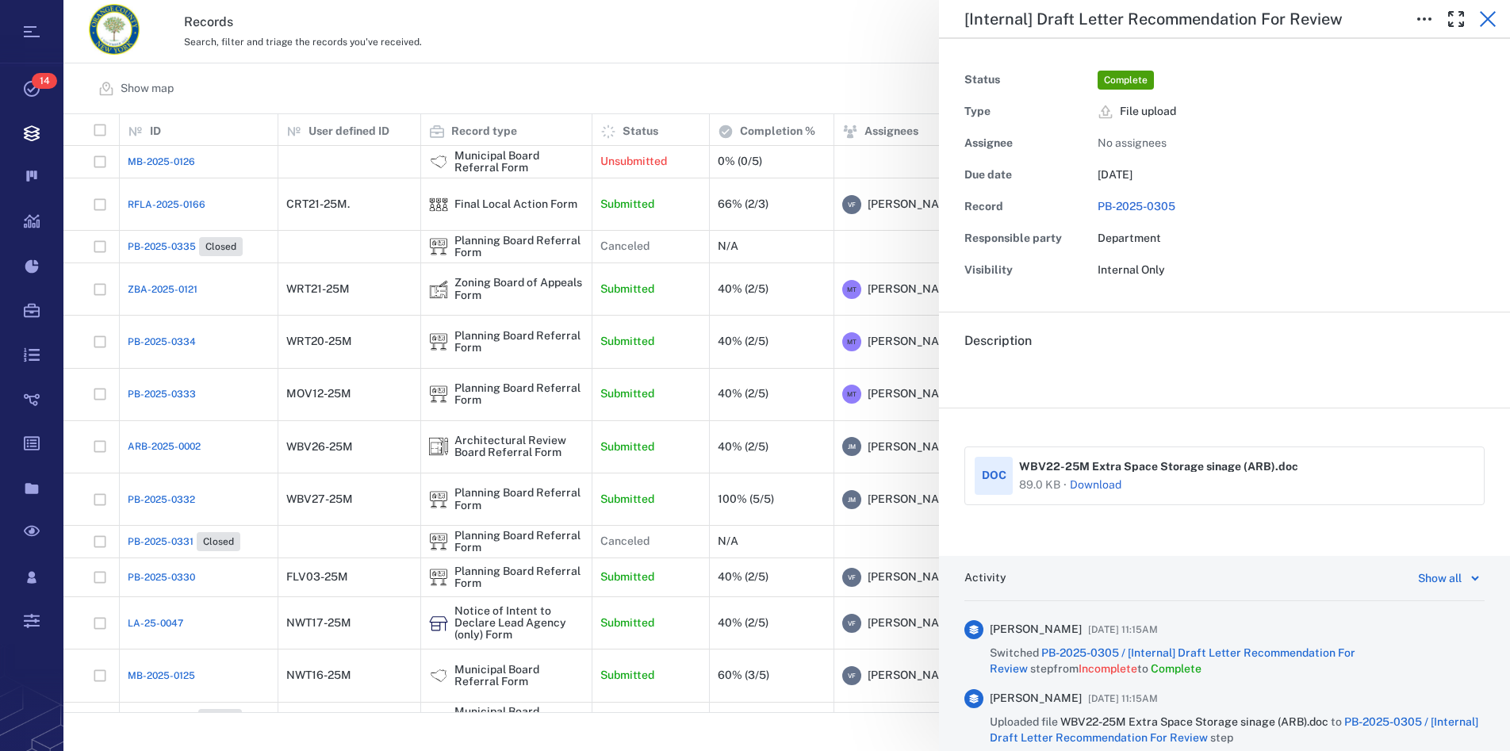
click at [1482, 13] on icon "button" at bounding box center [1488, 19] width 16 height 16
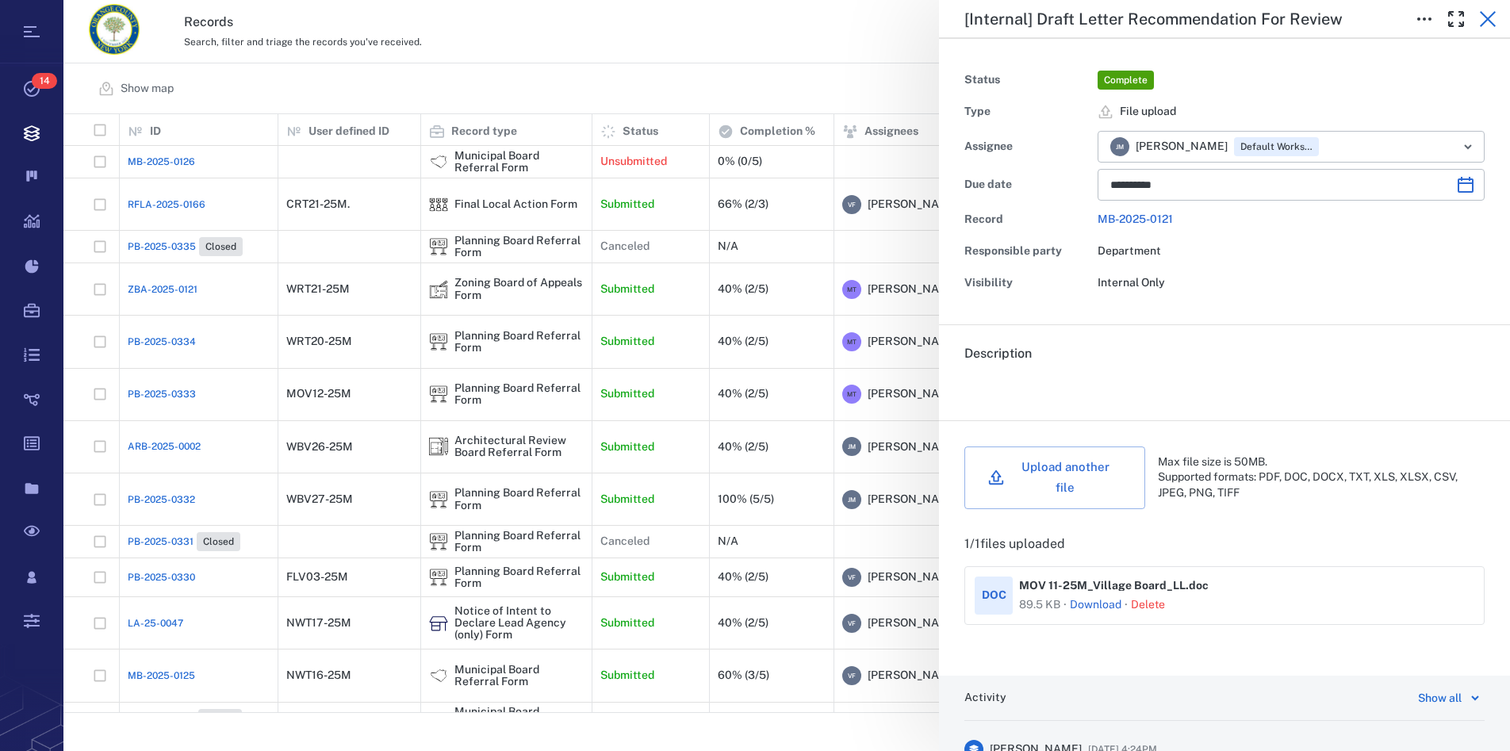
click at [1488, 14] on icon "button" at bounding box center [1487, 19] width 19 height 19
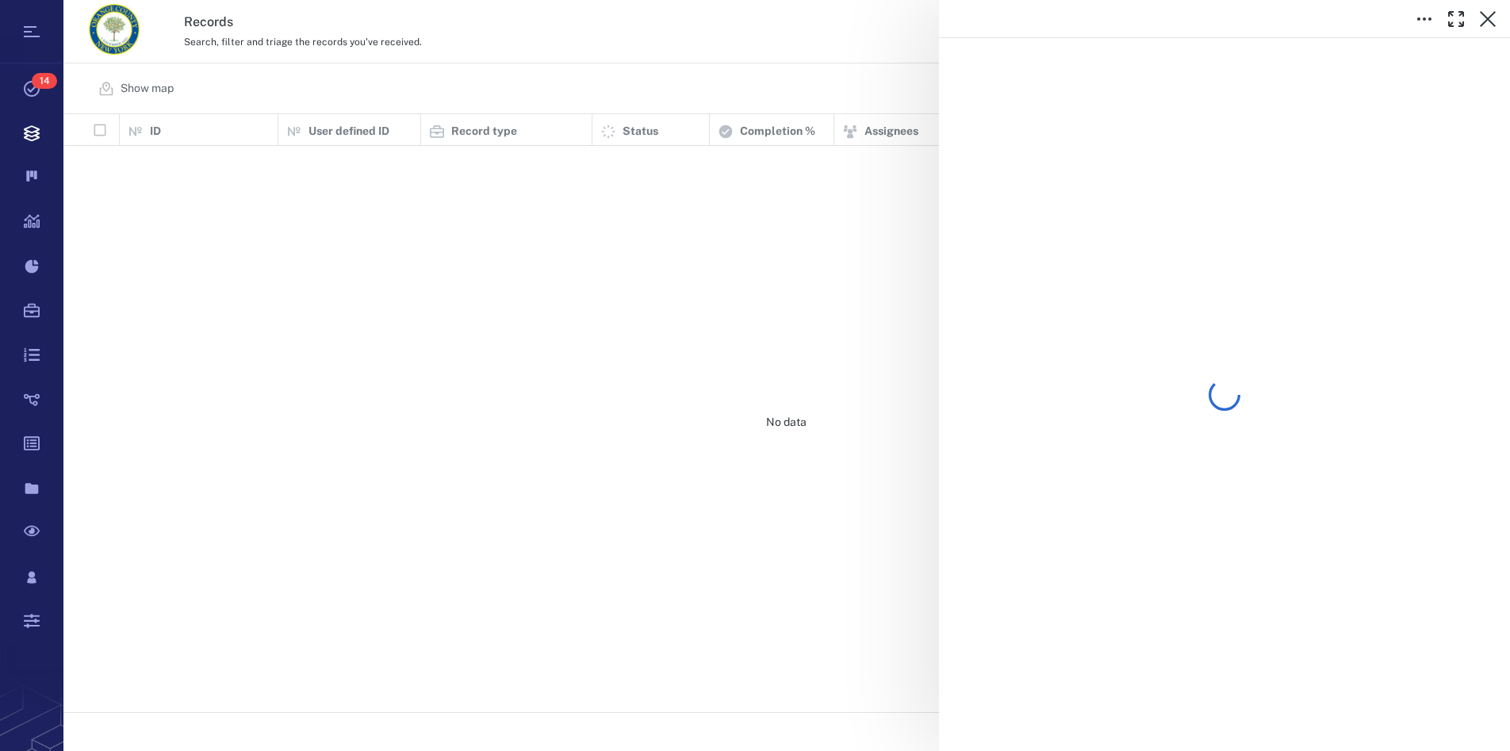
scroll to position [585, 1432]
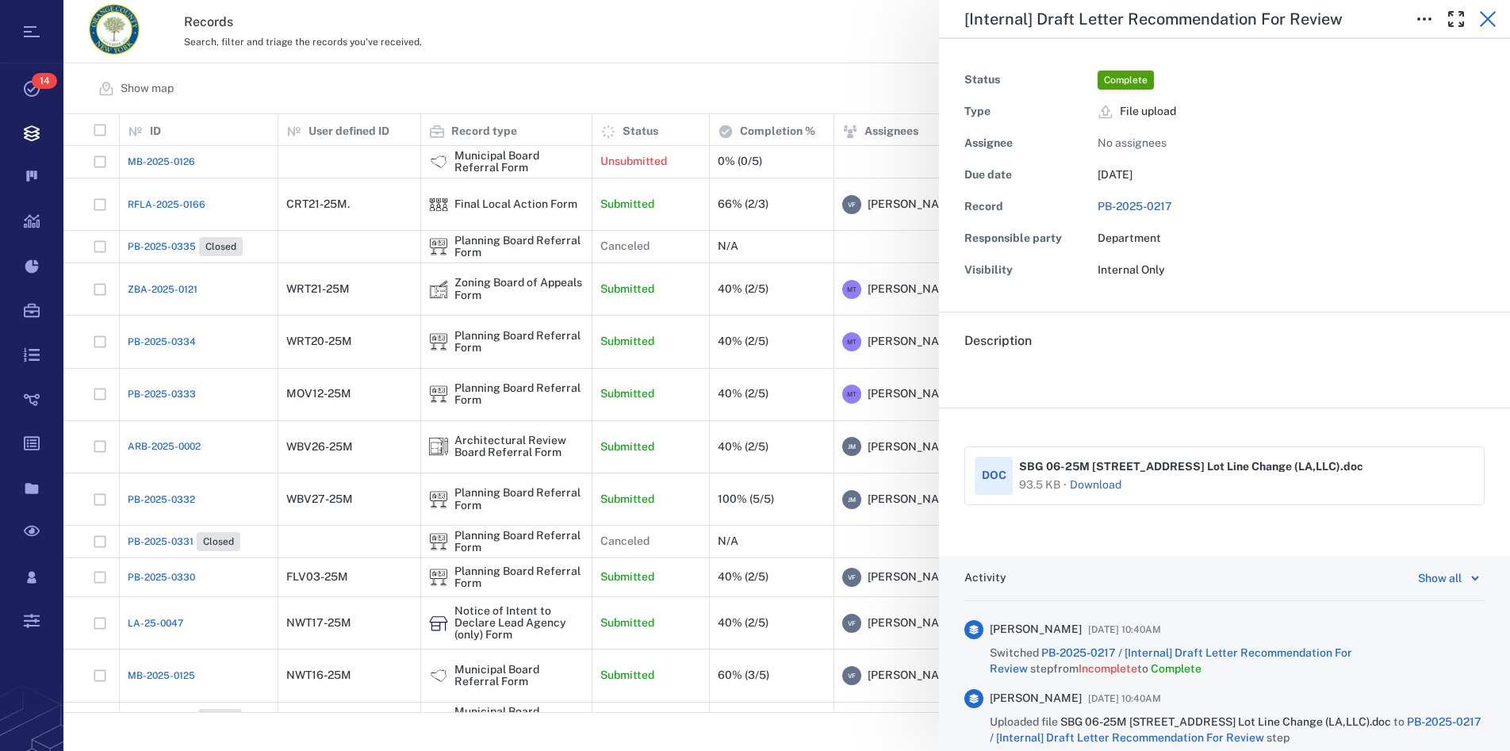
click at [1495, 16] on icon "button" at bounding box center [1487, 19] width 19 height 19
click at [1489, 21] on icon "button" at bounding box center [1487, 19] width 19 height 19
click at [1488, 24] on icon "button" at bounding box center [1487, 19] width 19 height 19
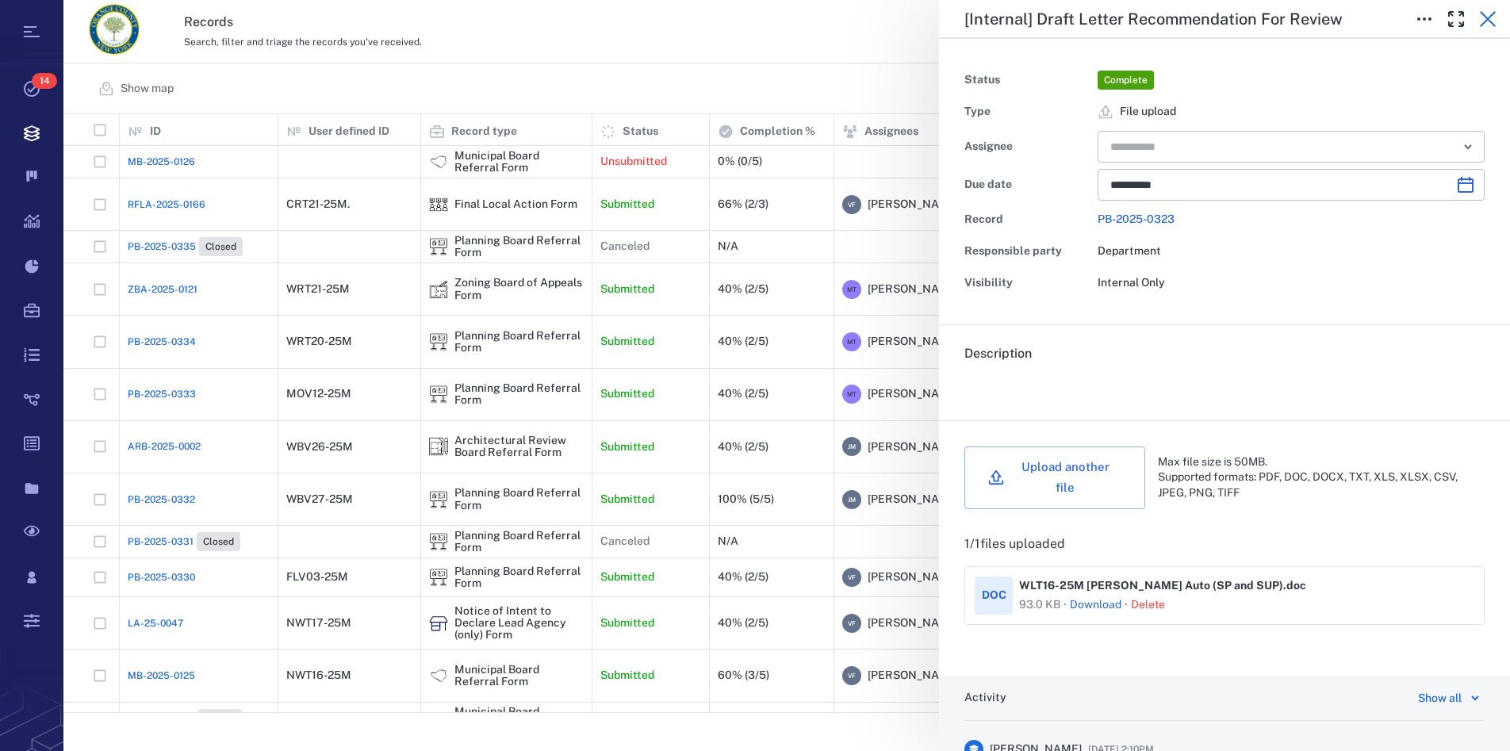
click at [1489, 21] on icon "button" at bounding box center [1488, 19] width 16 height 16
